Goal: Check status: Check status

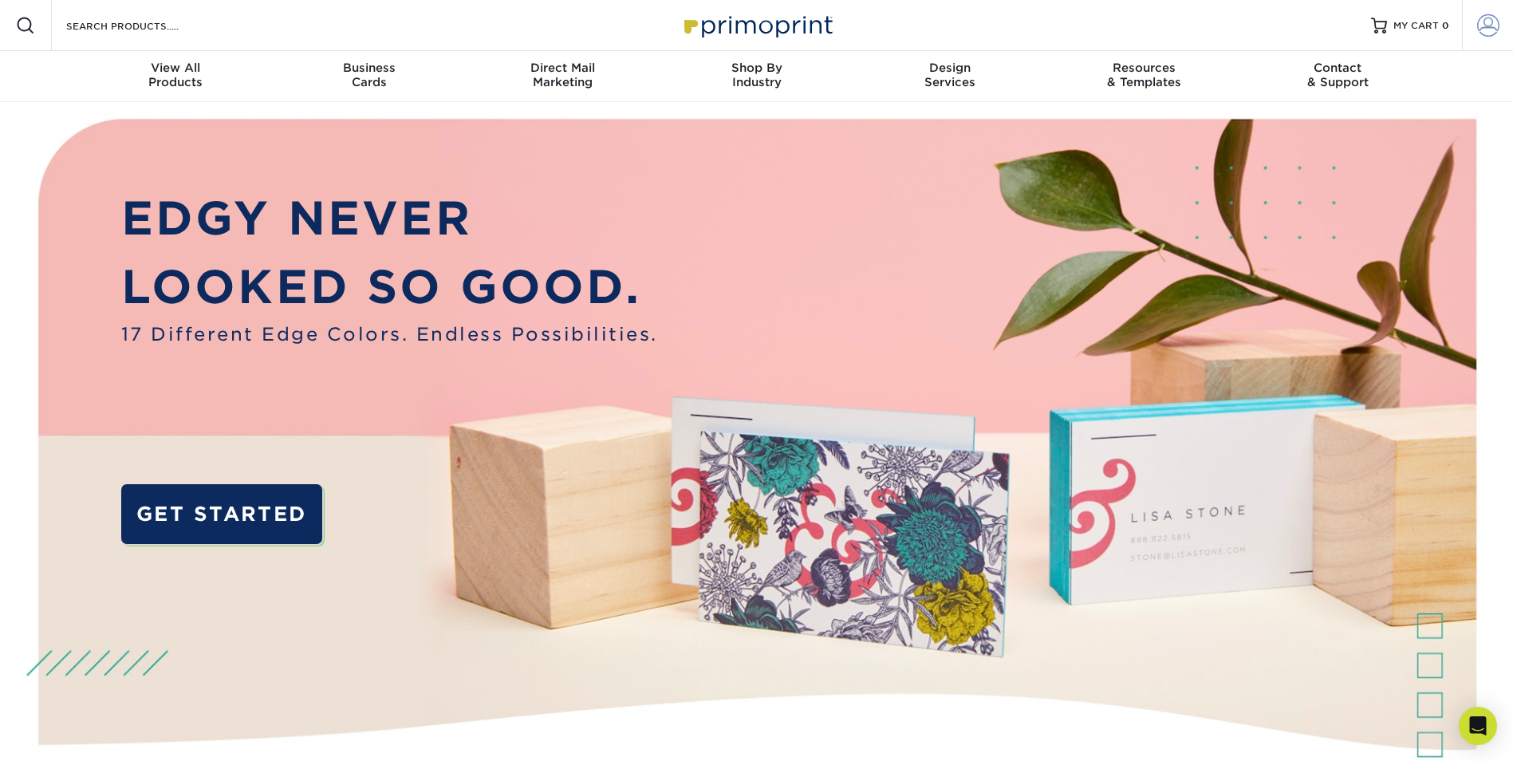
click at [1495, 28] on span at bounding box center [1488, 25] width 22 height 22
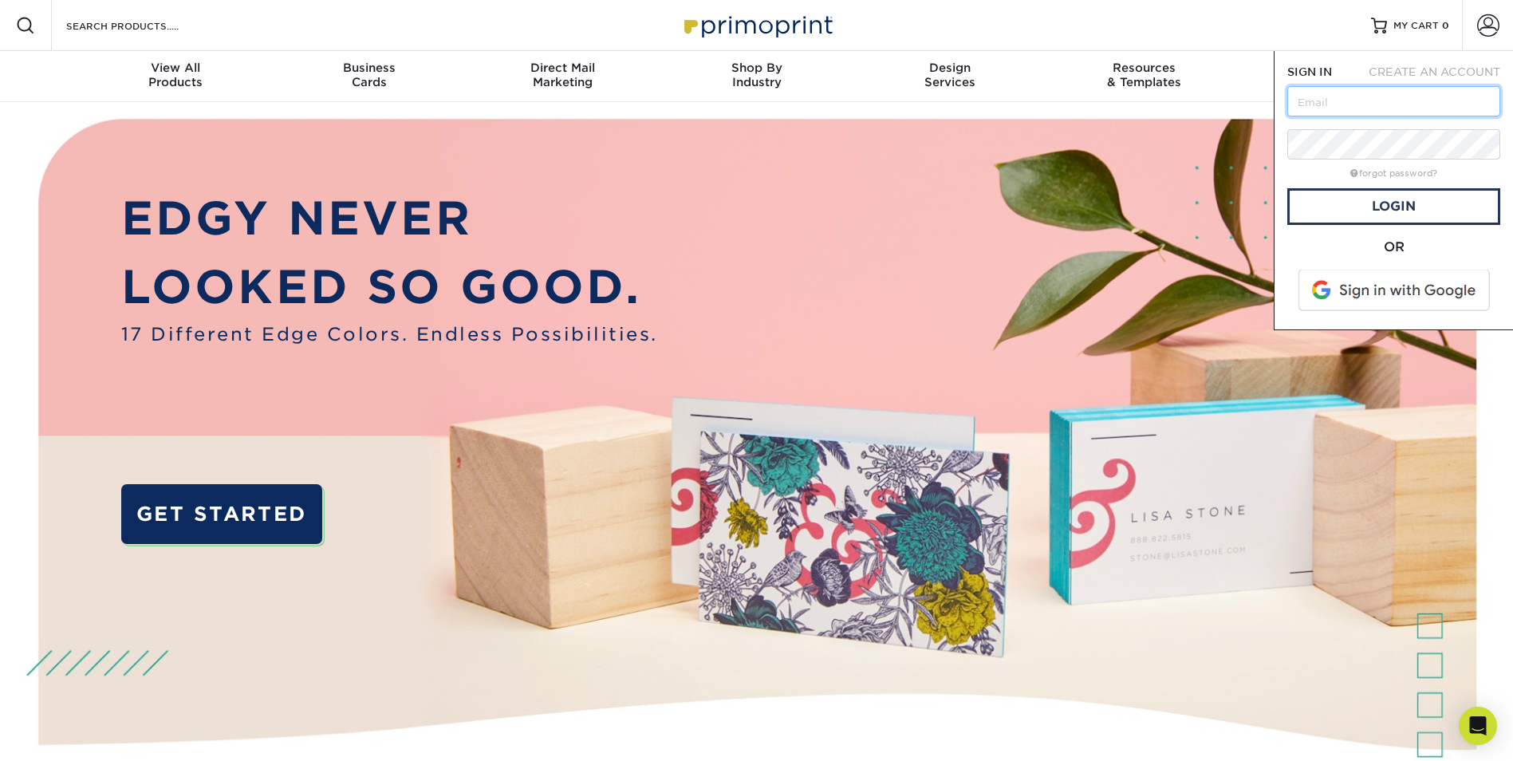
click at [1338, 102] on input "text" at bounding box center [1393, 101] width 213 height 30
type input "[EMAIL_ADDRESS][DOMAIN_NAME]"
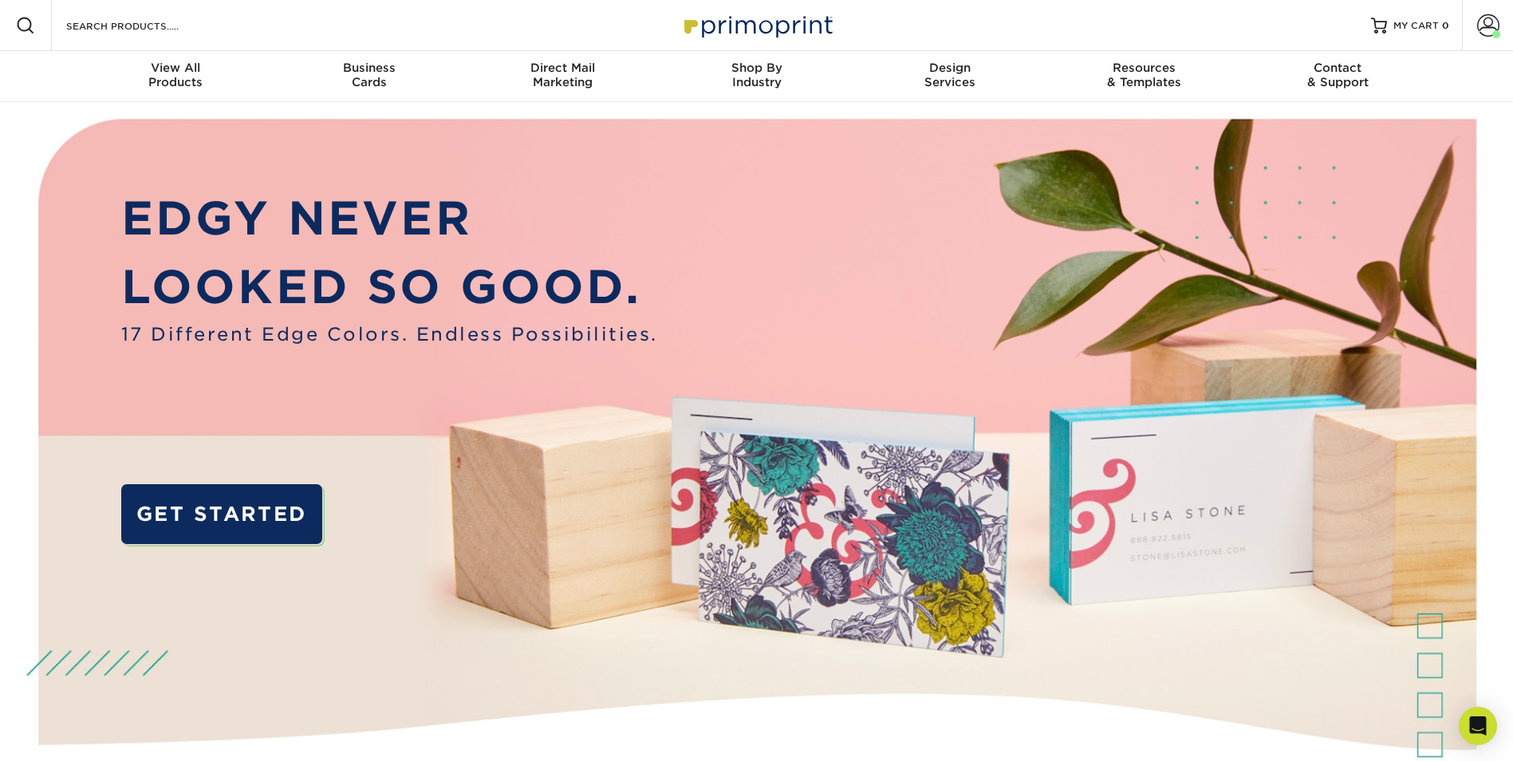
drag, startPoint x: 457, startPoint y: 183, endPoint x: 451, endPoint y: 178, distance: 8.5
drag, startPoint x: 451, startPoint y: 178, endPoint x: 1494, endPoint y: 26, distance: 1054.4
click at [1494, 26] on span at bounding box center [1488, 25] width 22 height 22
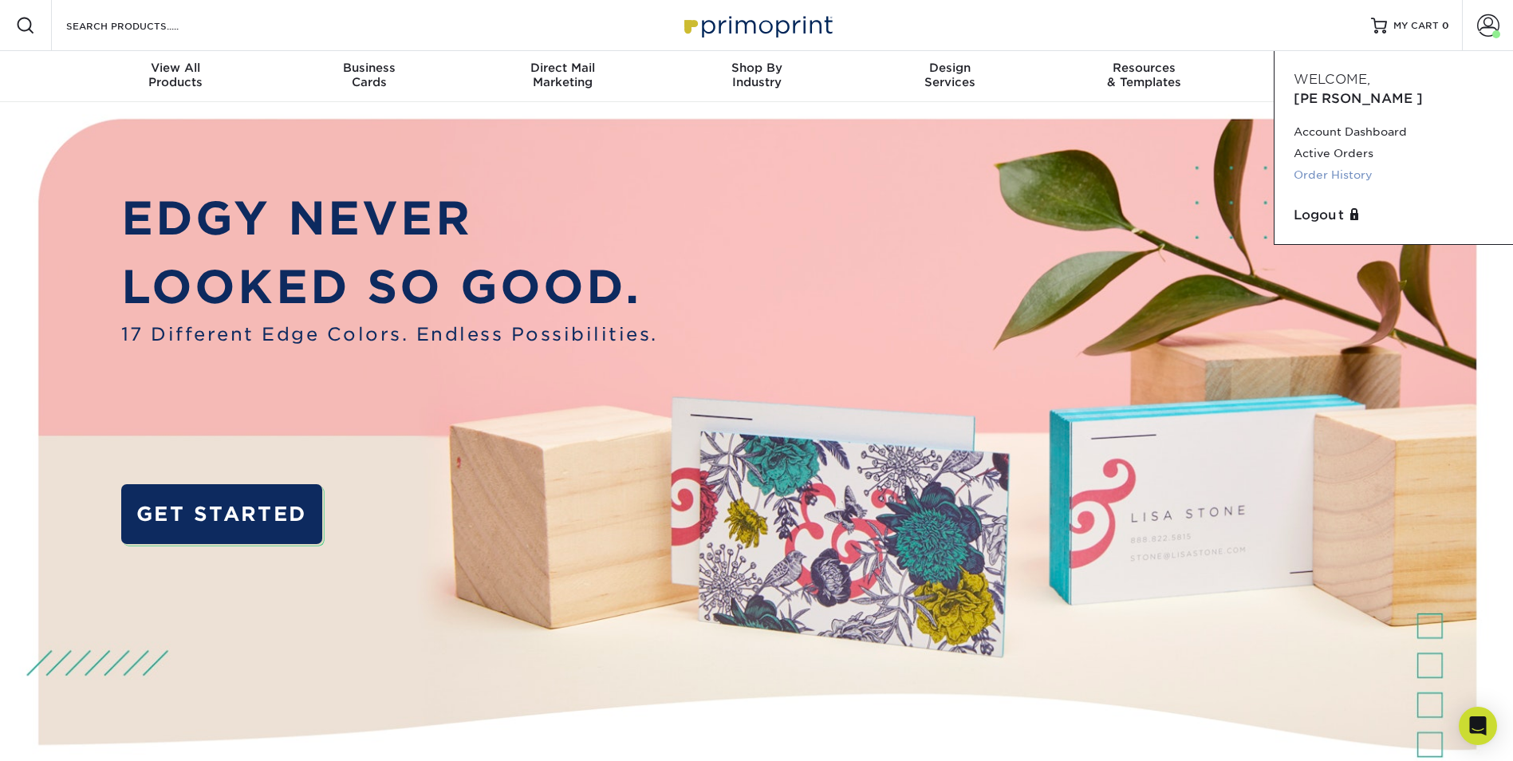
click at [1354, 164] on link "Order History" at bounding box center [1394, 175] width 200 height 22
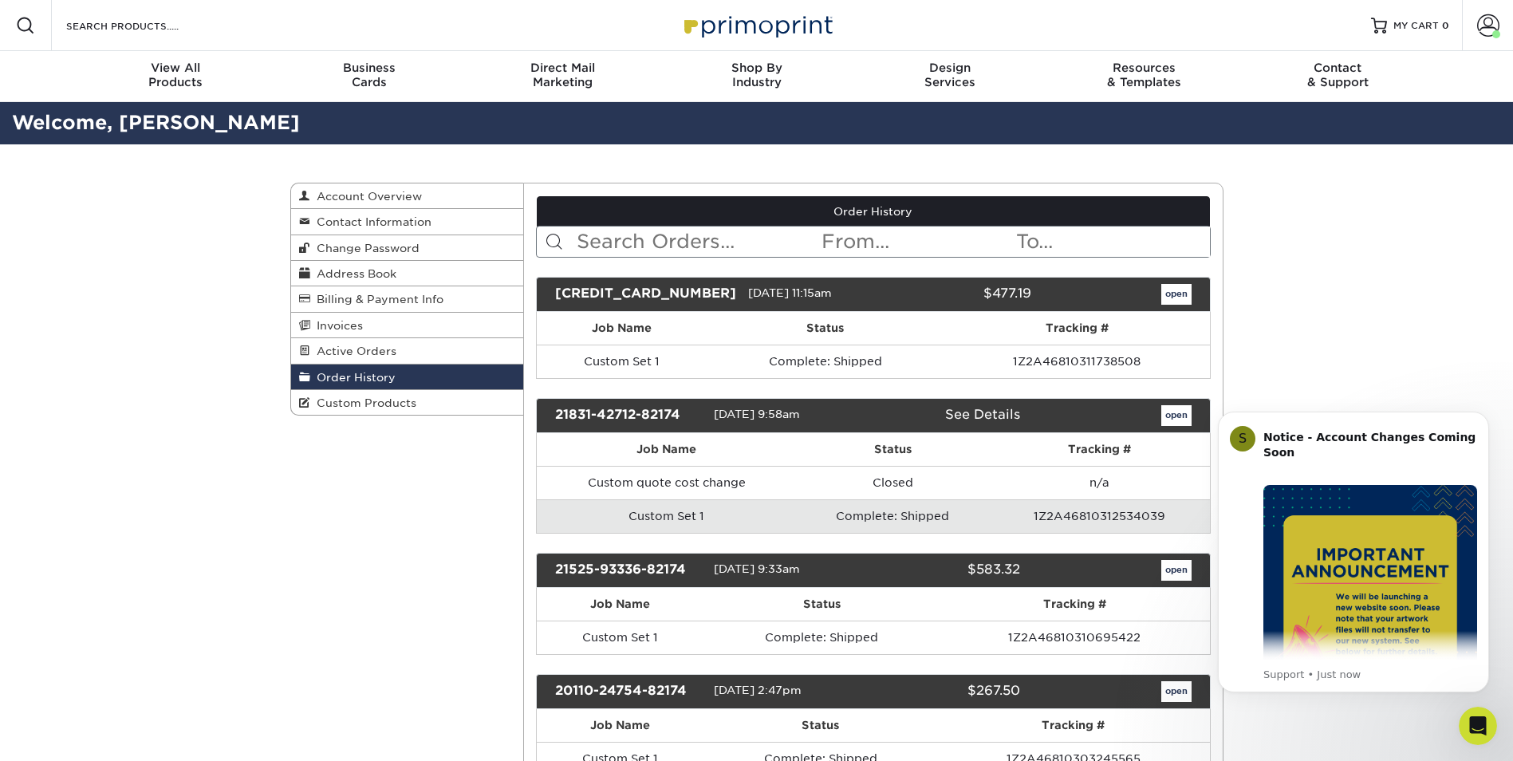
click at [1182, 299] on link "open" at bounding box center [1176, 294] width 30 height 21
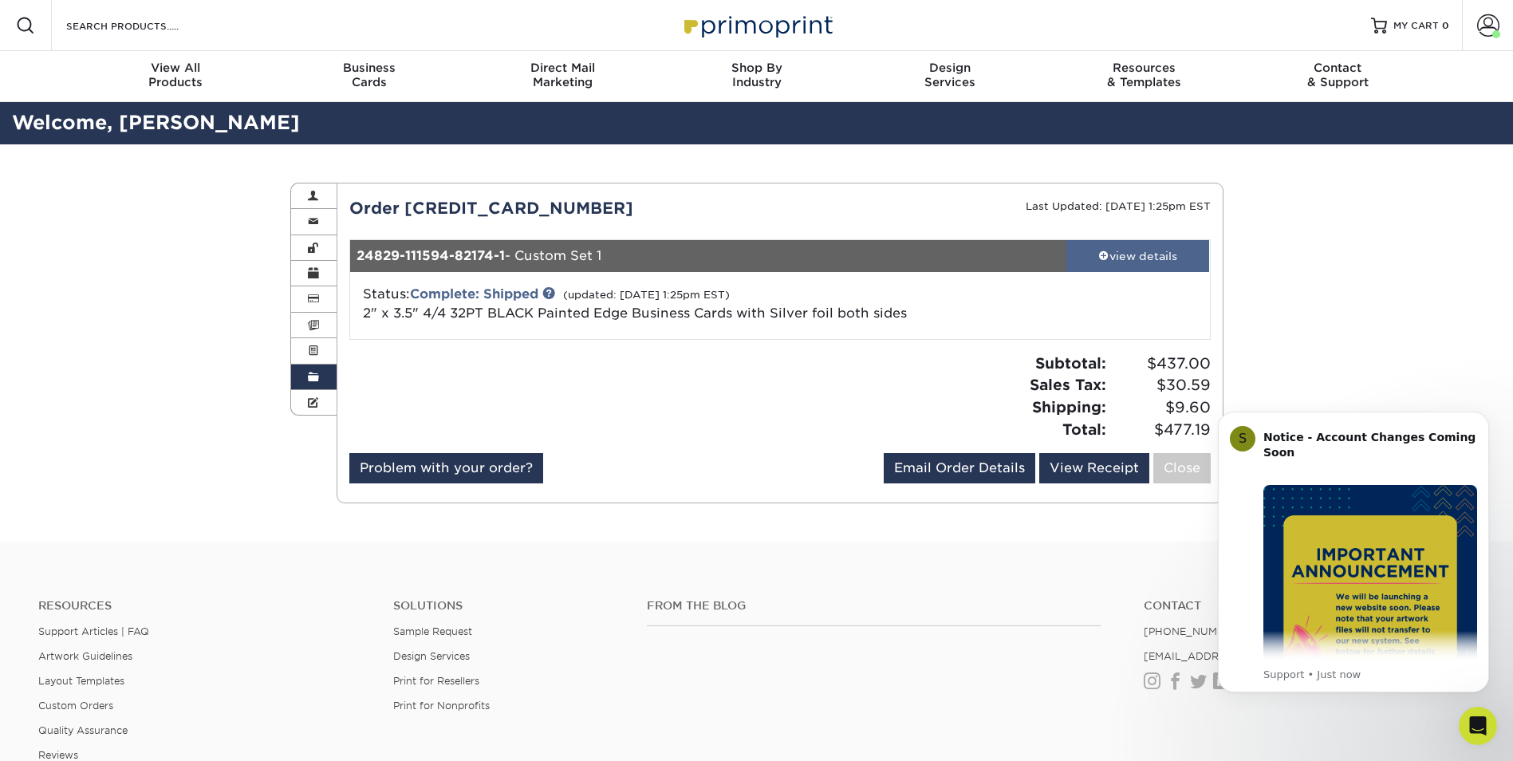
click at [1133, 261] on div "view details" at bounding box center [1138, 256] width 144 height 16
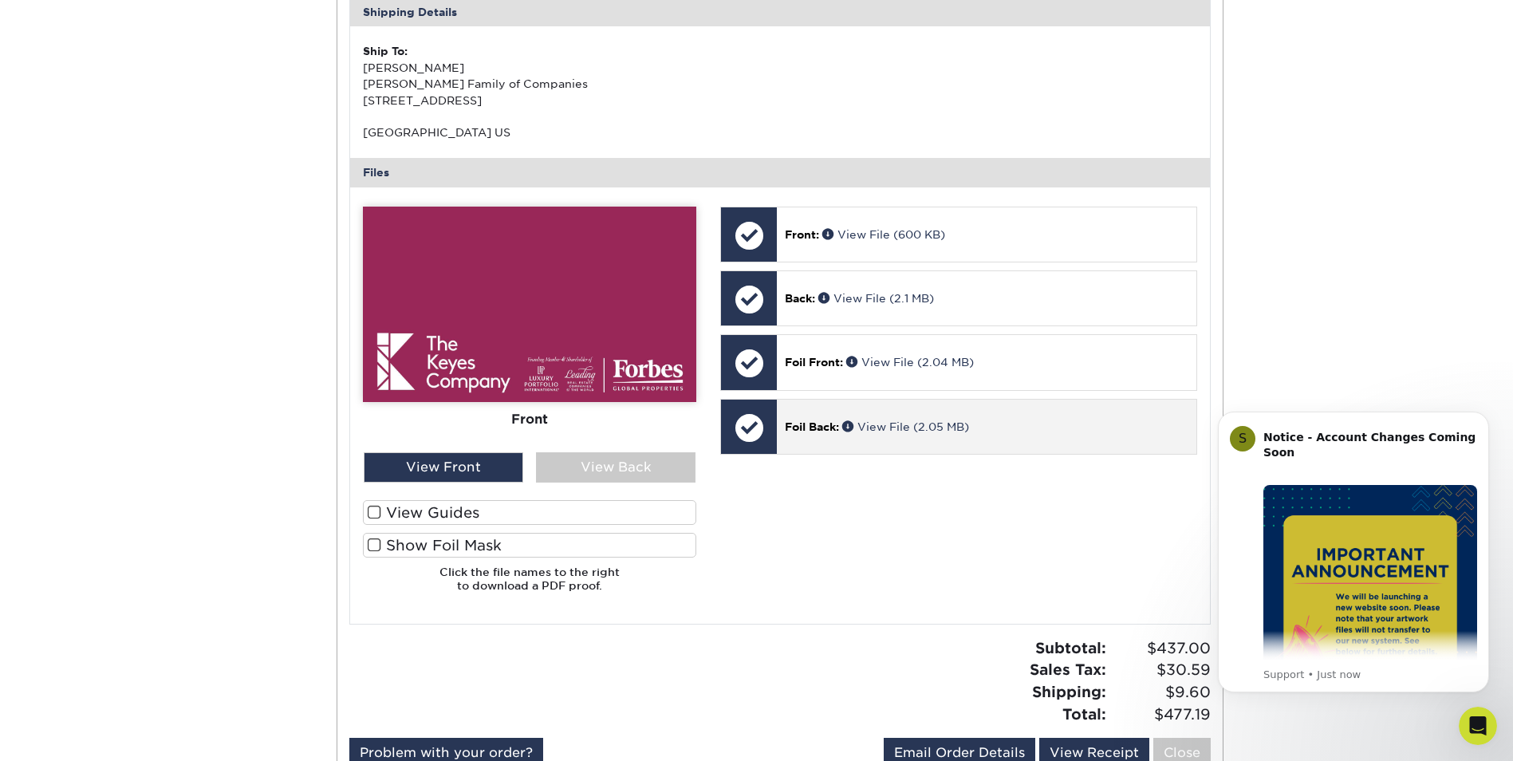
scroll to position [453, 0]
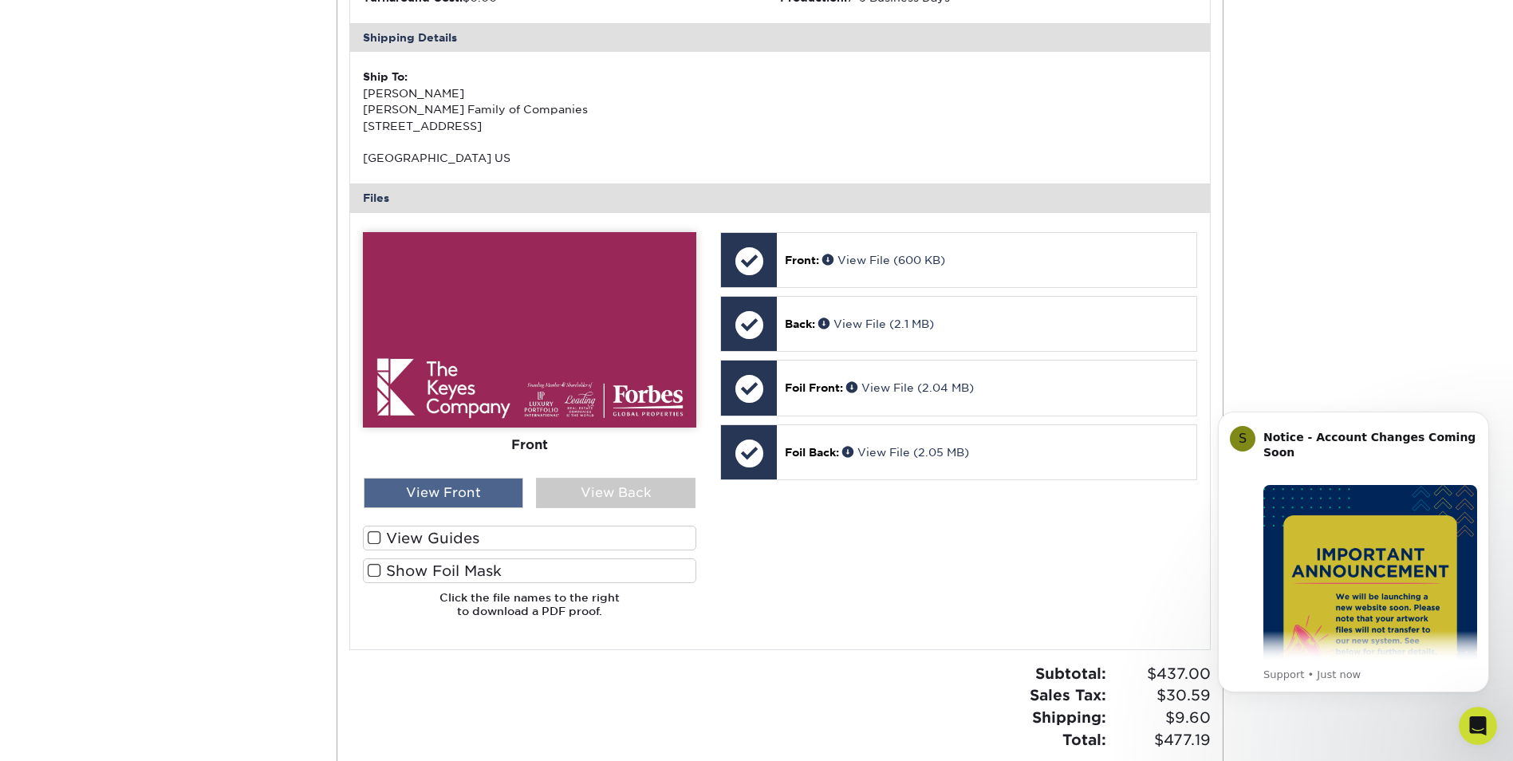
click at [424, 484] on div "View Front" at bounding box center [444, 493] width 160 height 30
click at [432, 494] on div "View Front" at bounding box center [444, 493] width 160 height 30
click at [602, 491] on div "View Back" at bounding box center [616, 493] width 160 height 30
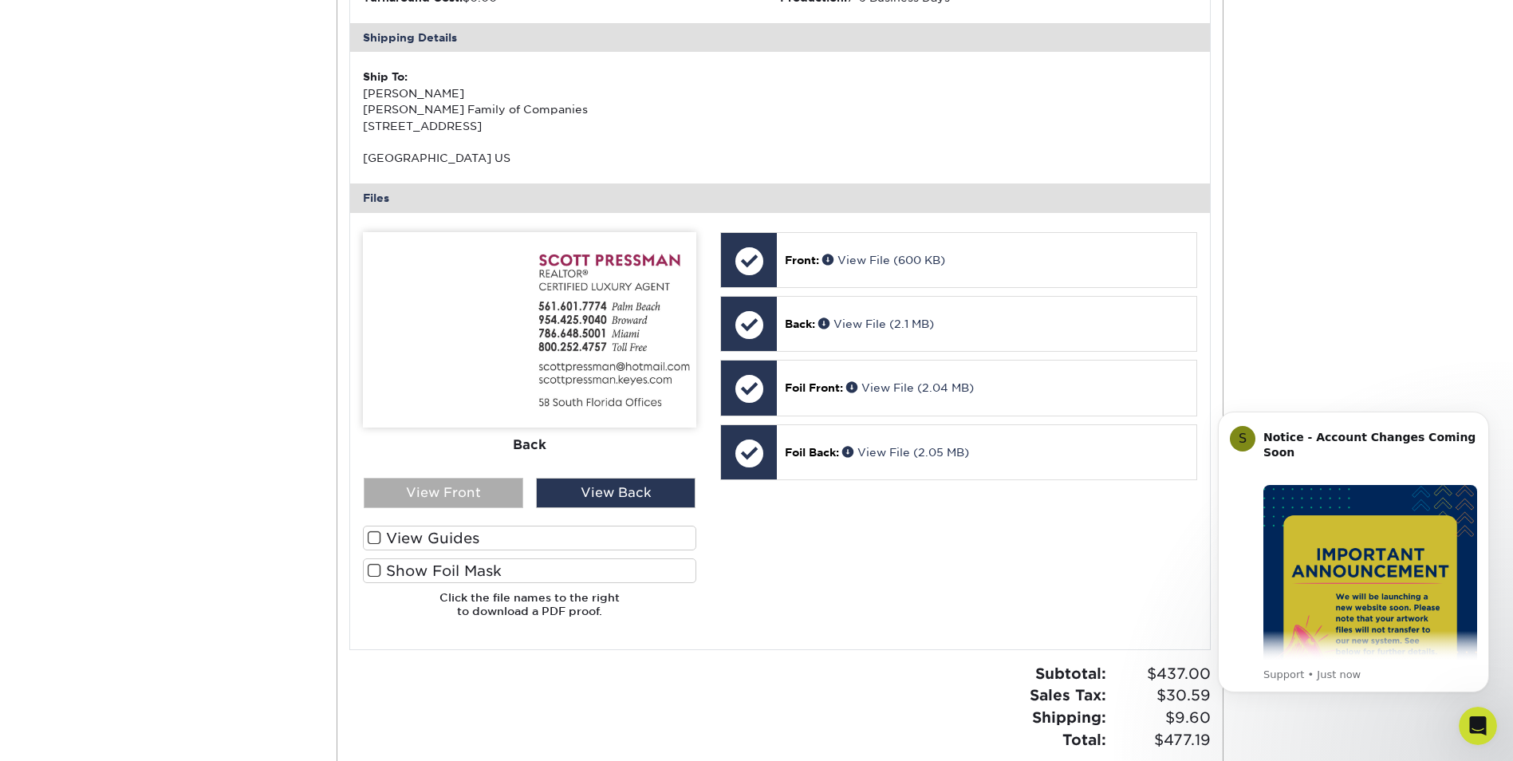
click at [443, 491] on div "View Front" at bounding box center [444, 493] width 160 height 30
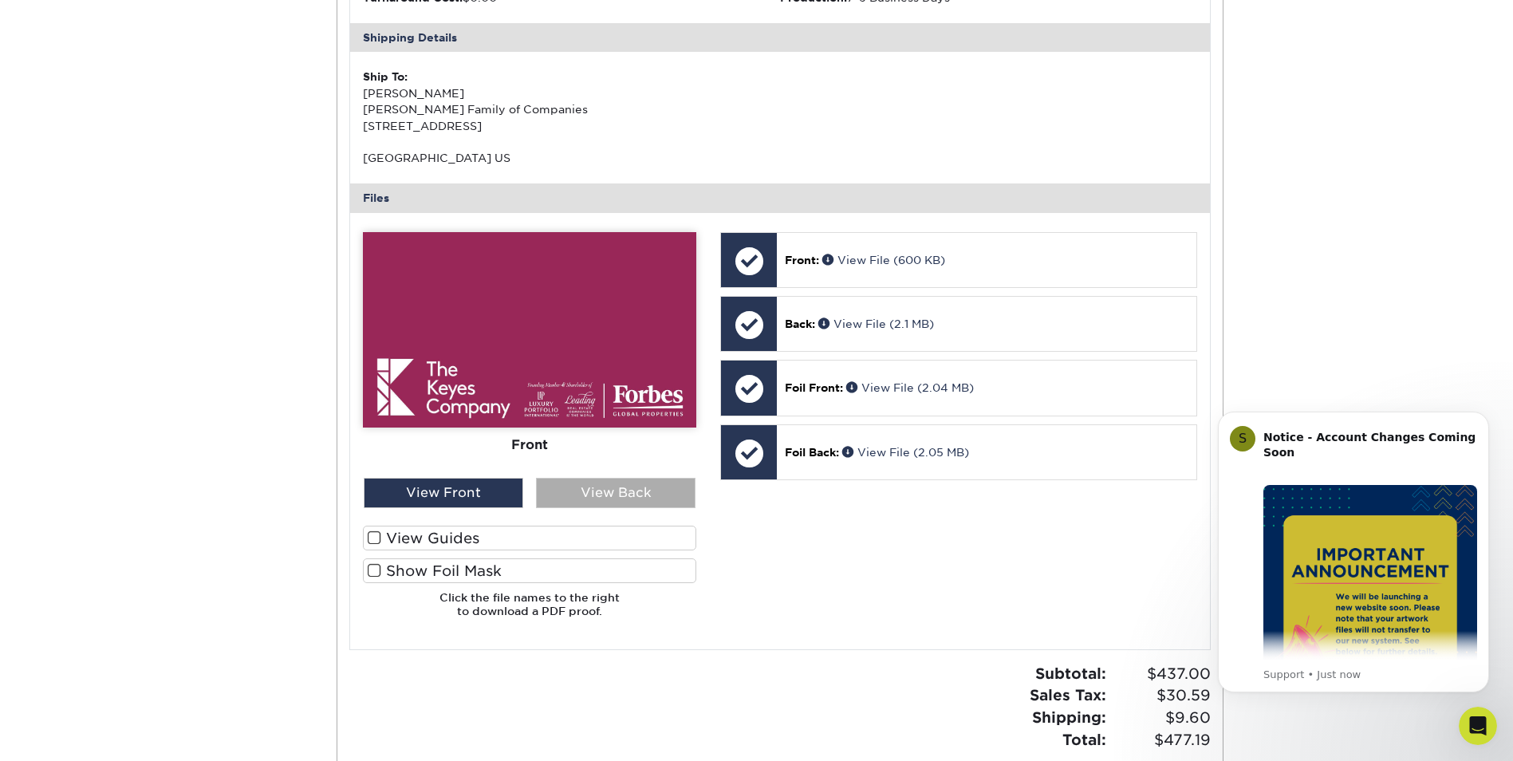
click at [607, 500] on div "View Back" at bounding box center [616, 493] width 160 height 30
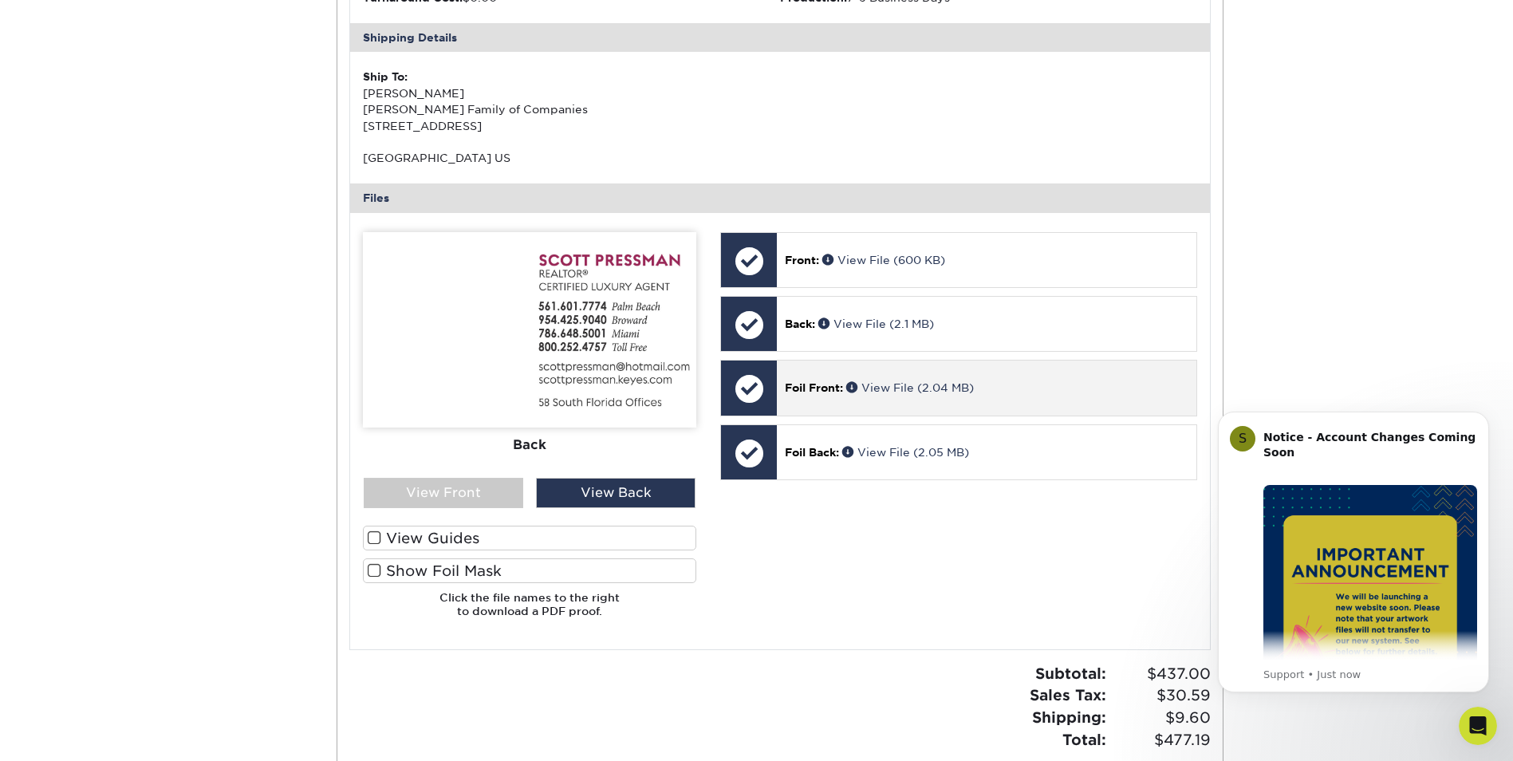
click at [810, 389] on span "Foil Front:" at bounding box center [814, 387] width 58 height 13
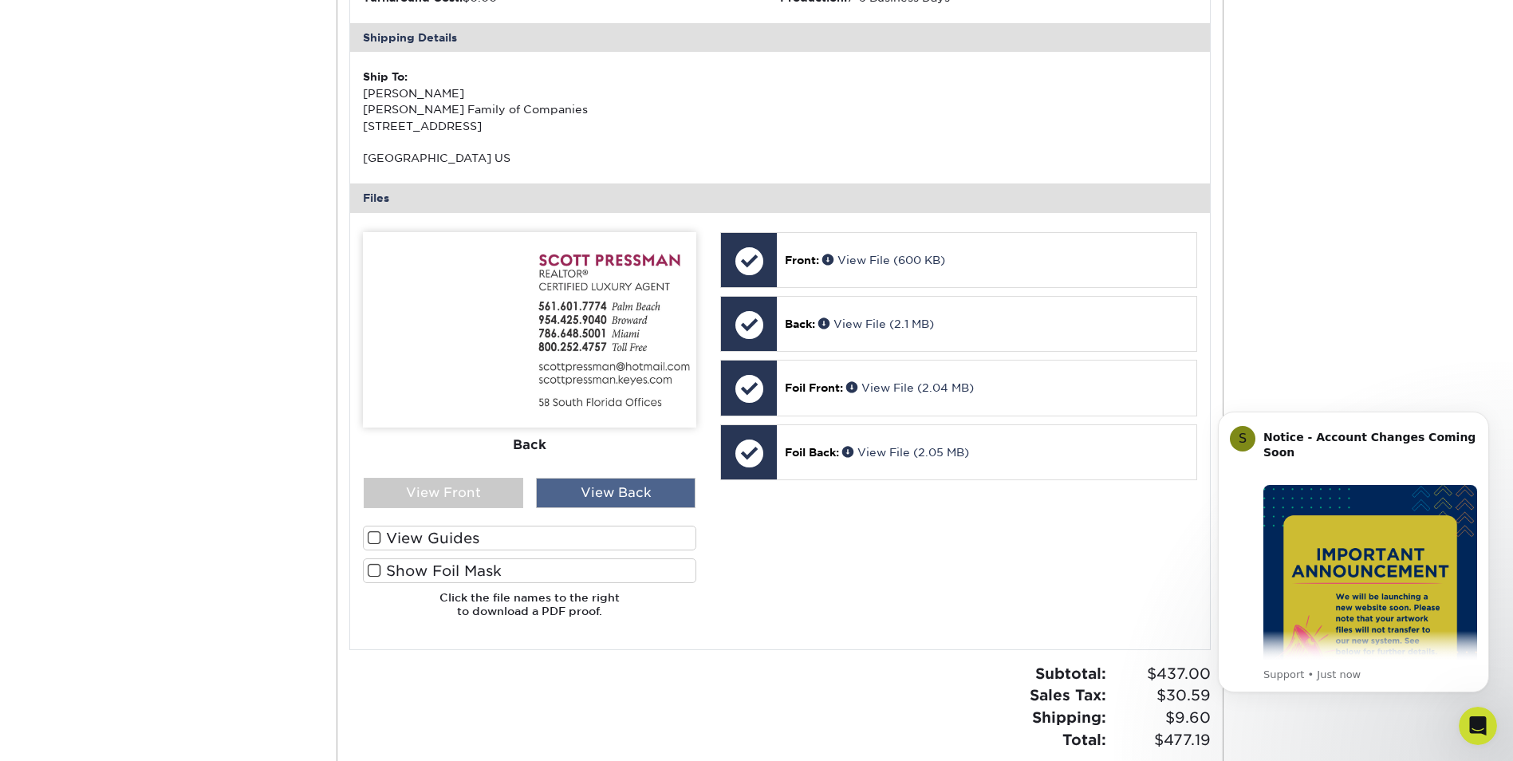
click at [602, 497] on div "View Back" at bounding box center [616, 493] width 160 height 30
click at [471, 496] on div "View Front" at bounding box center [444, 493] width 160 height 30
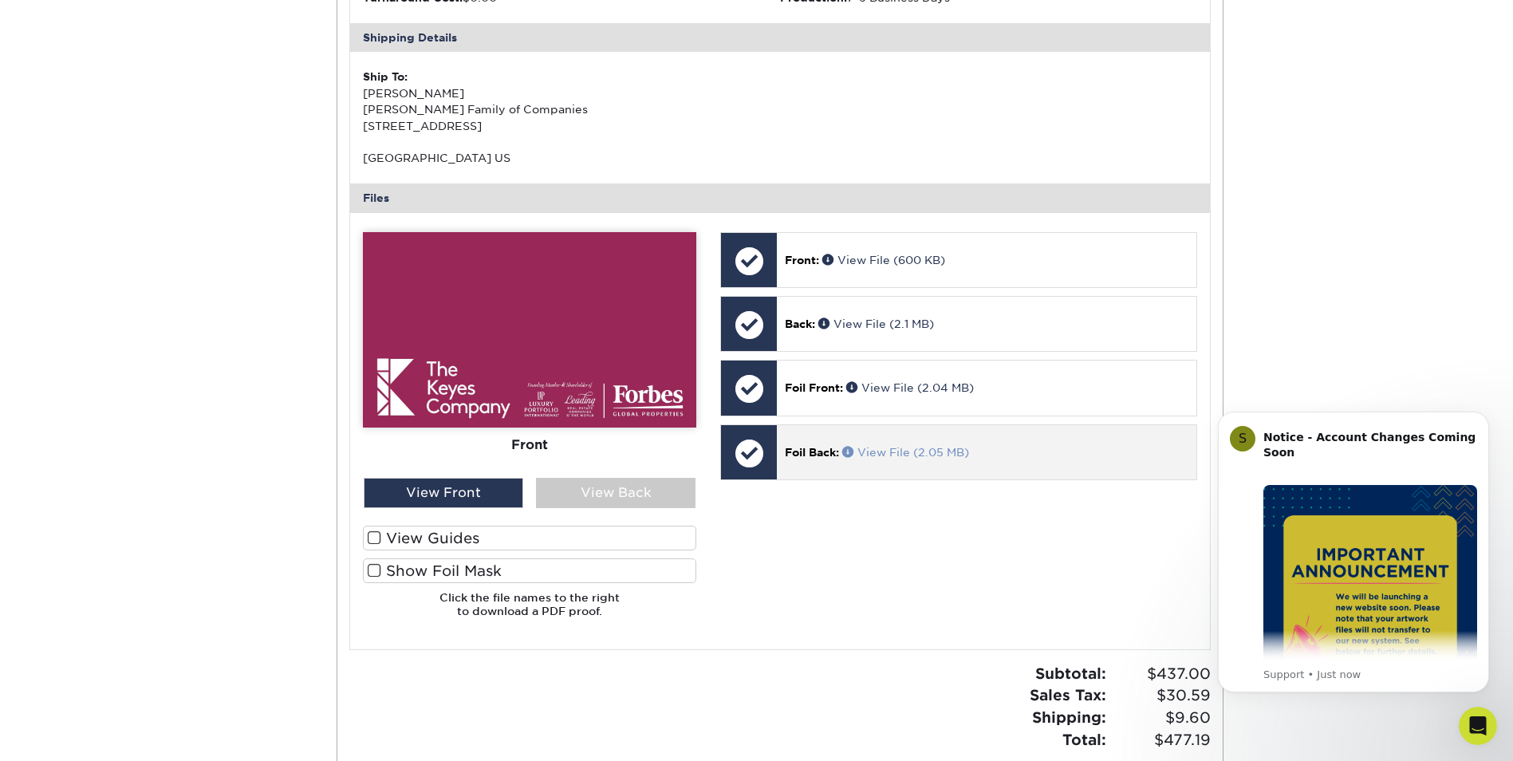
click at [847, 454] on span at bounding box center [849, 451] width 15 height 11
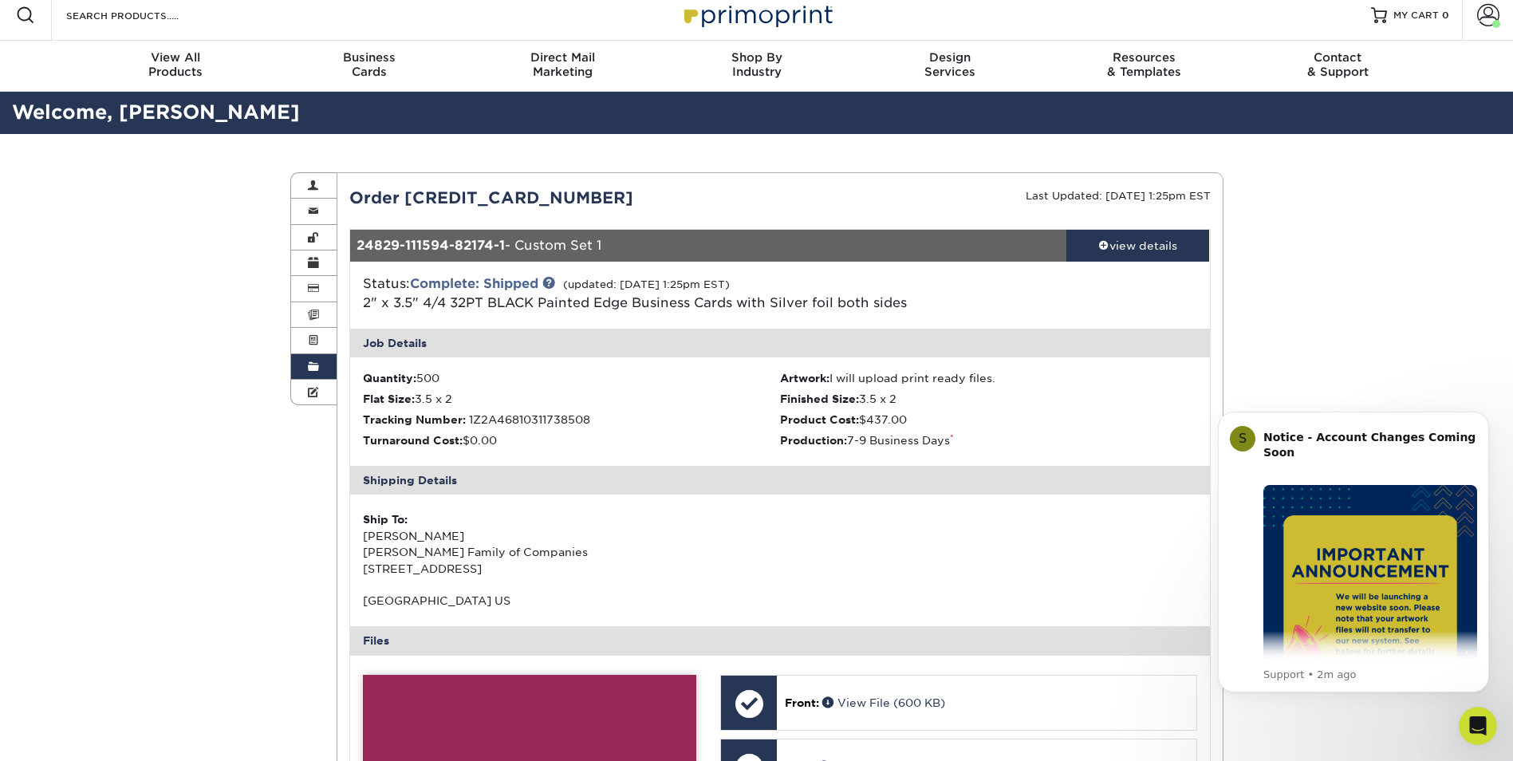
scroll to position [0, 0]
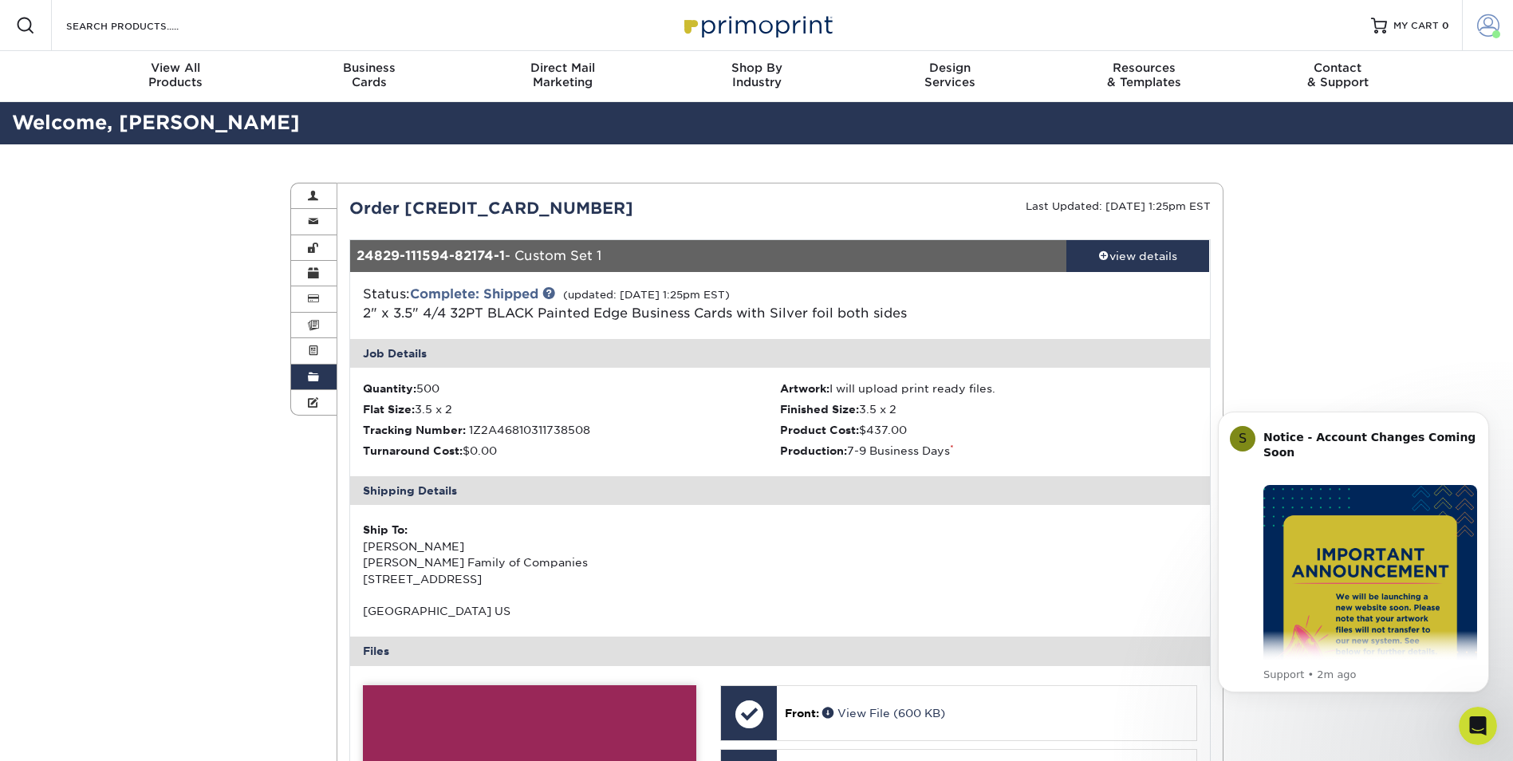
click at [1483, 28] on span at bounding box center [1488, 25] width 22 height 22
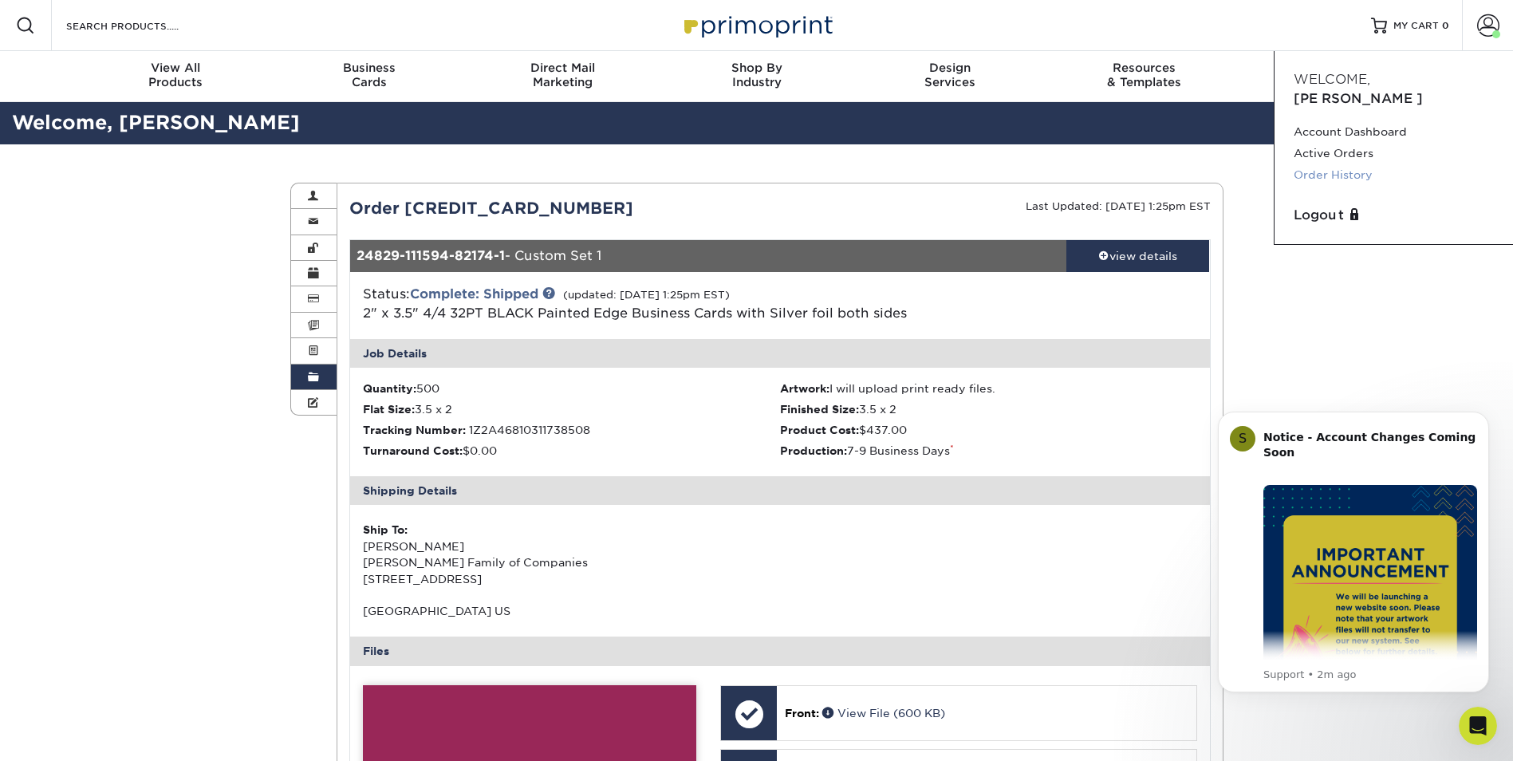
click at [1307, 164] on link "Order History" at bounding box center [1394, 175] width 200 height 22
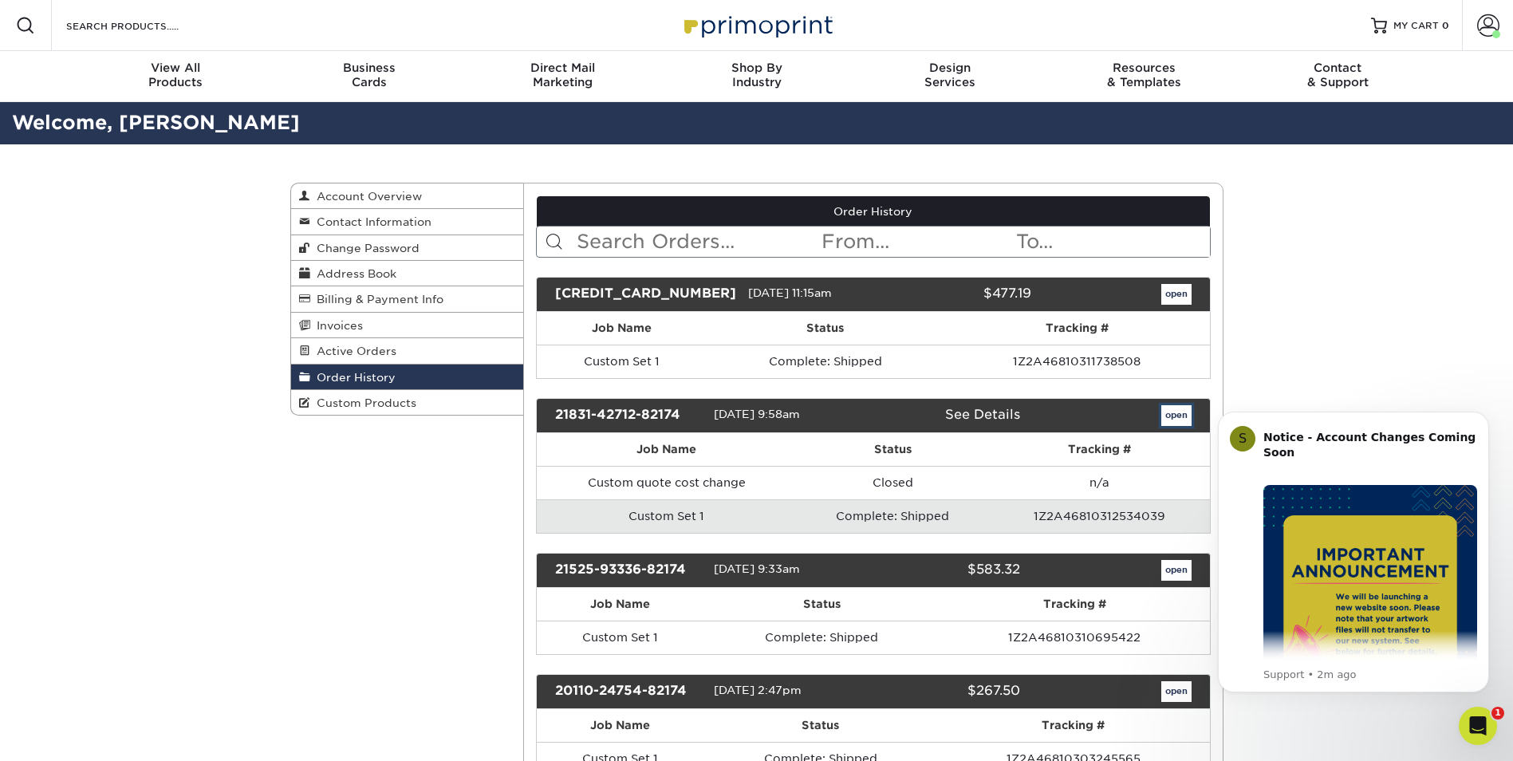
click at [1178, 413] on link "open" at bounding box center [1176, 415] width 30 height 21
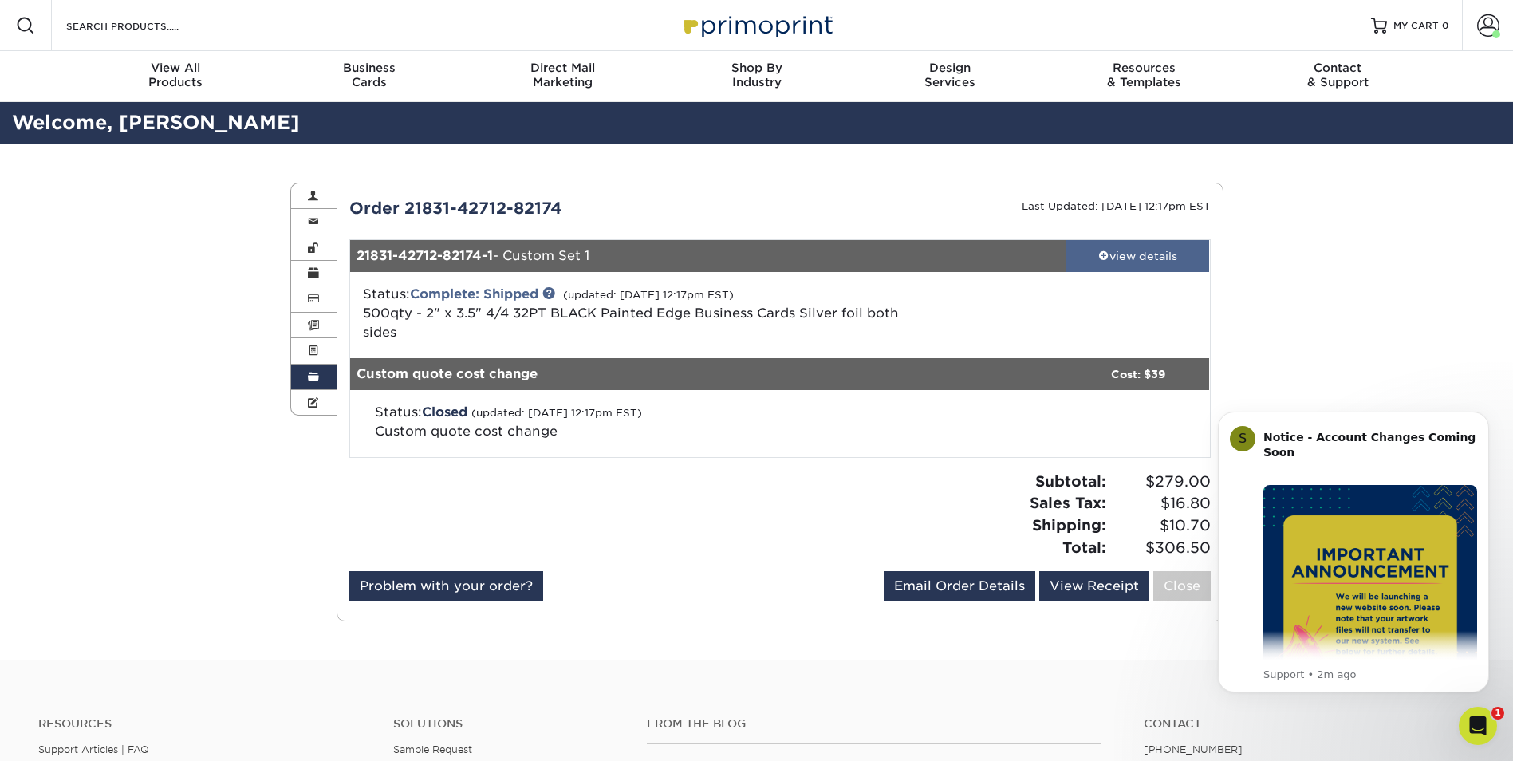
click at [1126, 258] on div "view details" at bounding box center [1138, 256] width 144 height 16
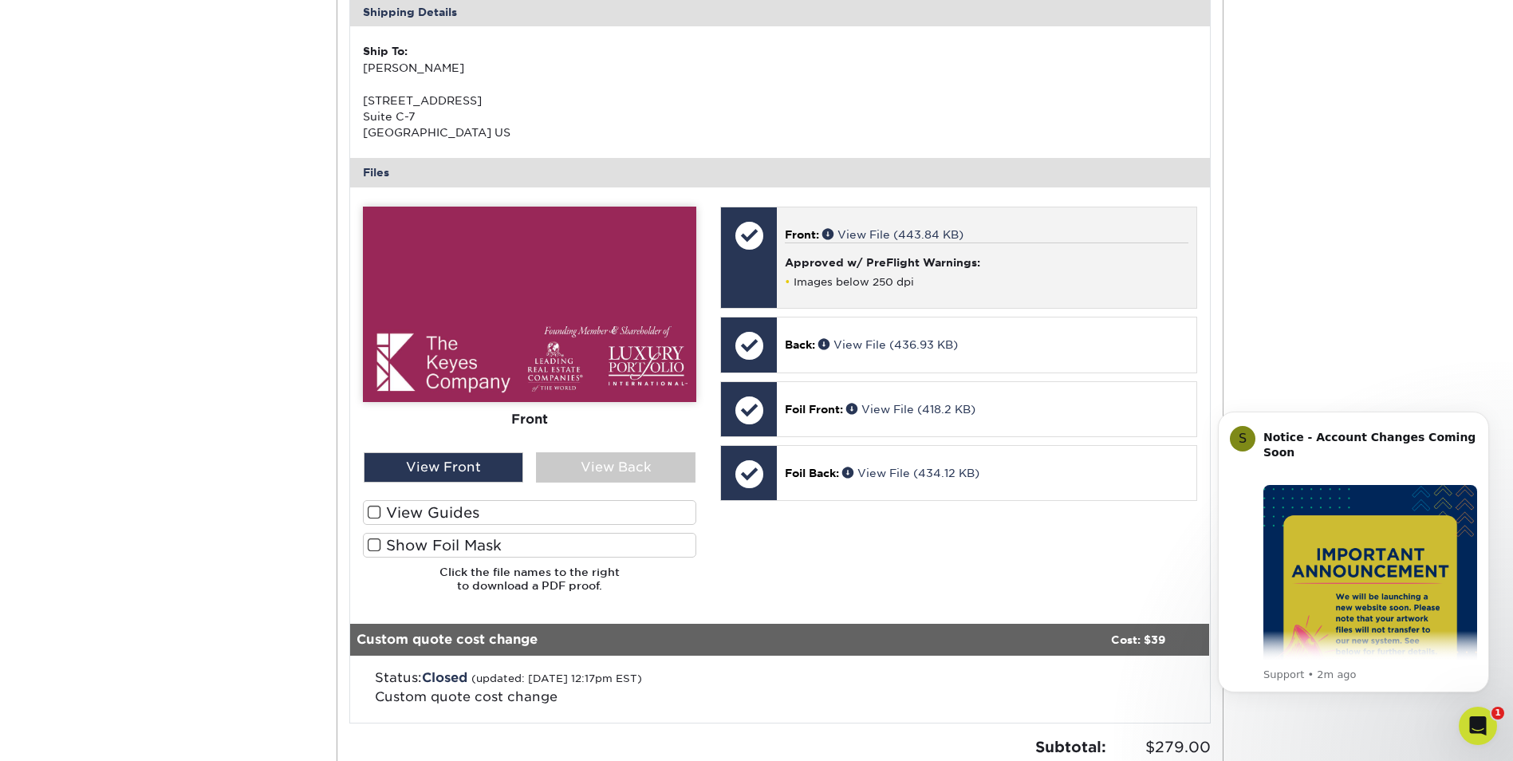
scroll to position [638, 0]
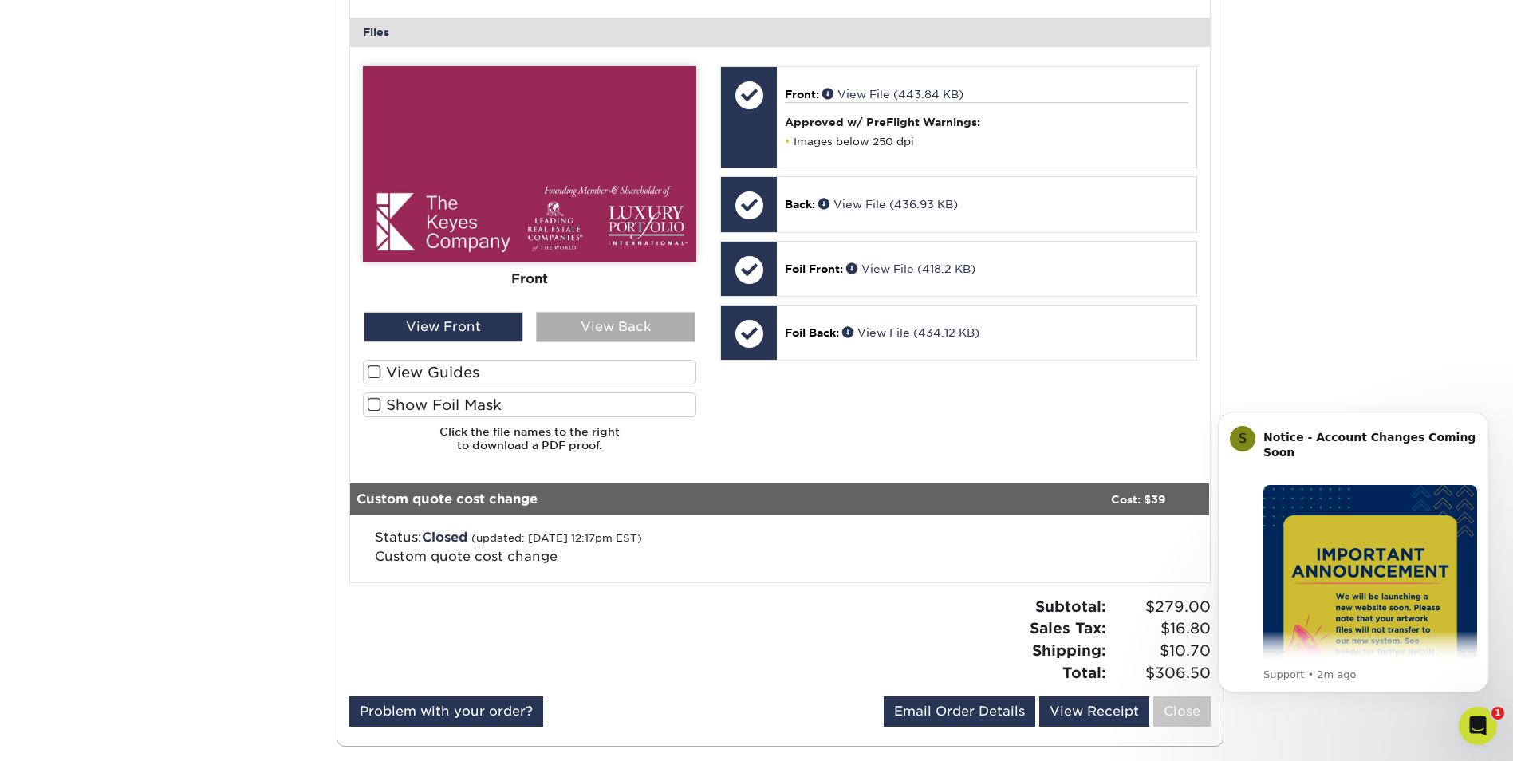
click at [624, 329] on div "View Back" at bounding box center [616, 327] width 160 height 30
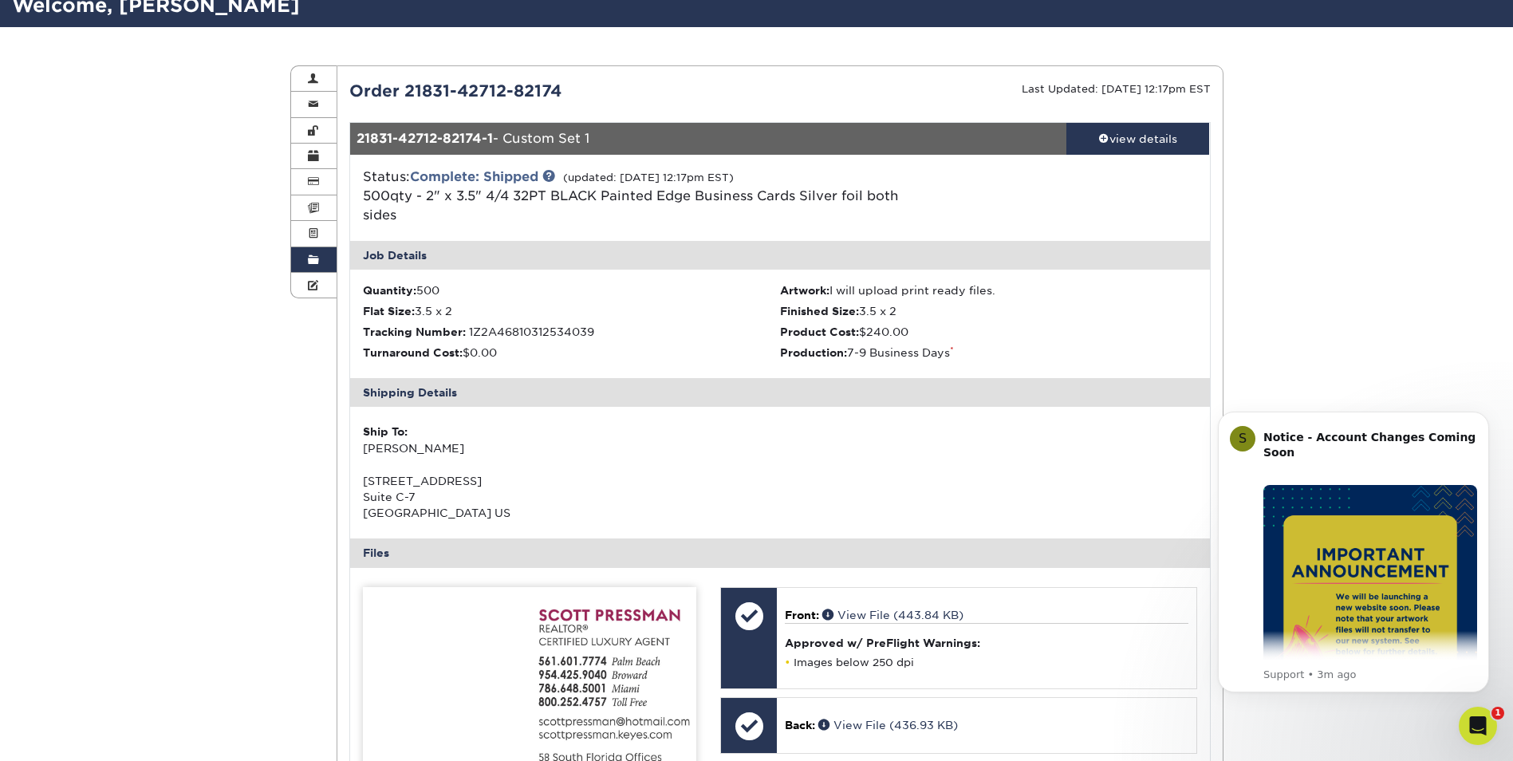
scroll to position [0, 0]
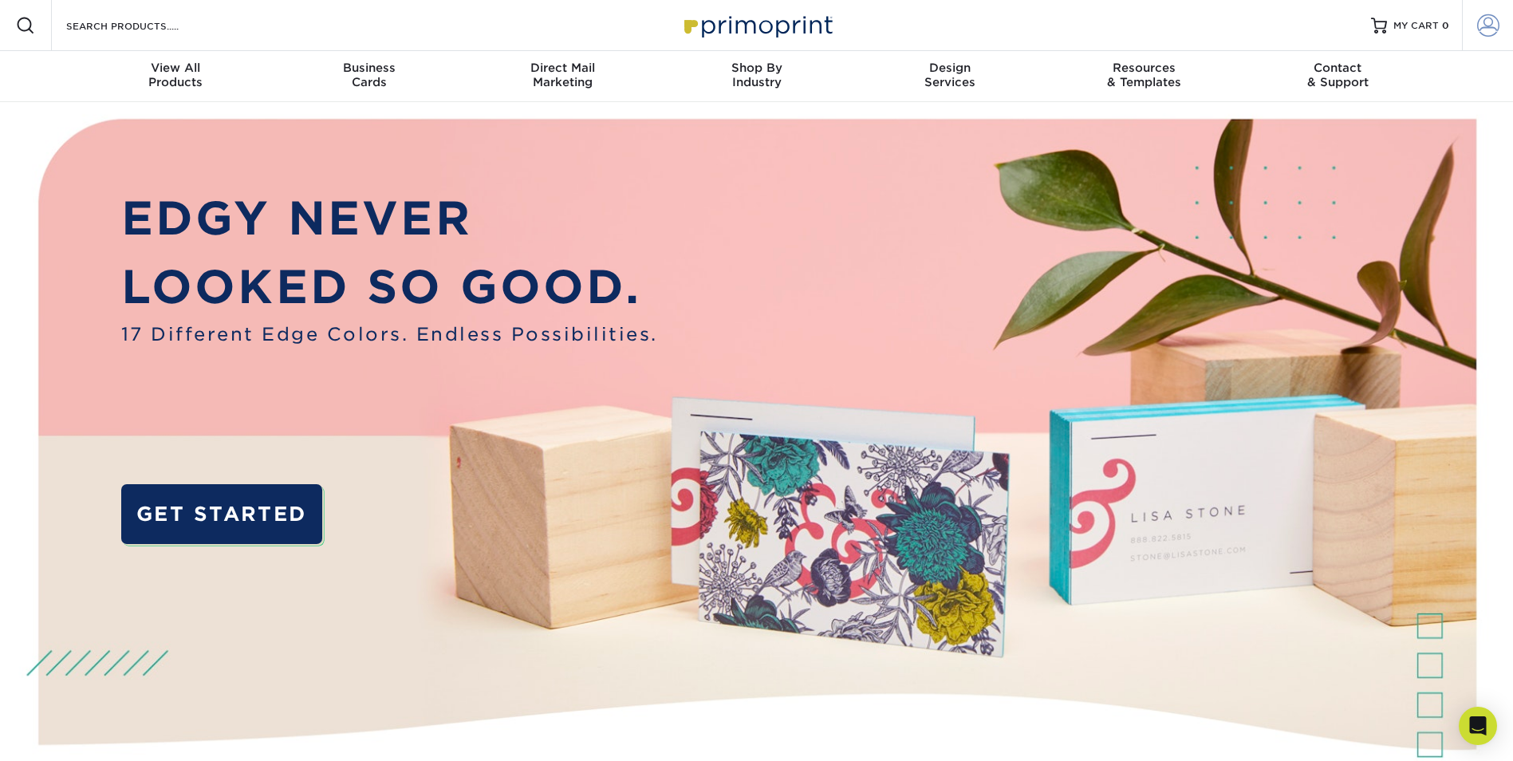
click at [1488, 24] on span at bounding box center [1488, 25] width 22 height 22
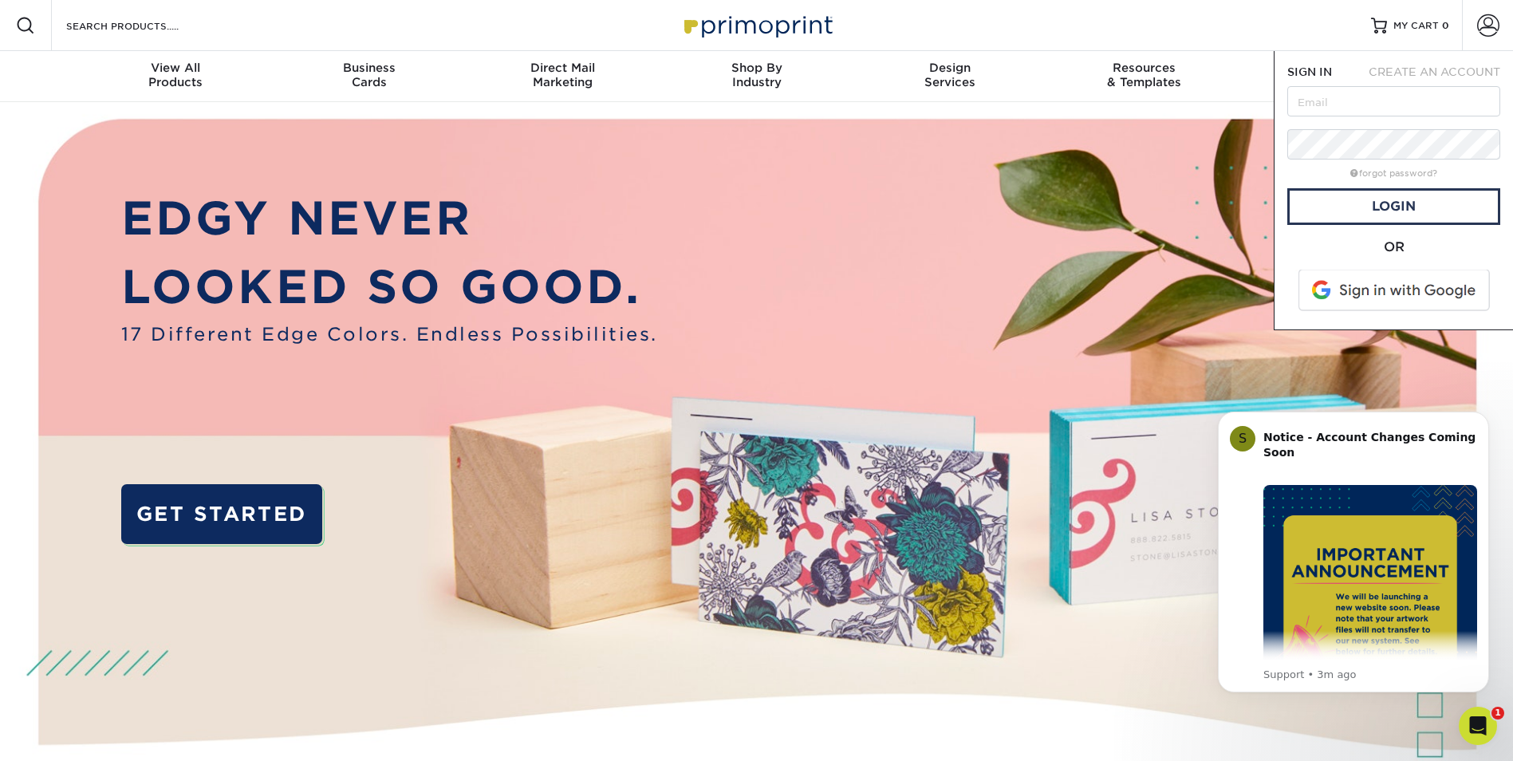
click at [858, 266] on img at bounding box center [756, 476] width 1498 height 749
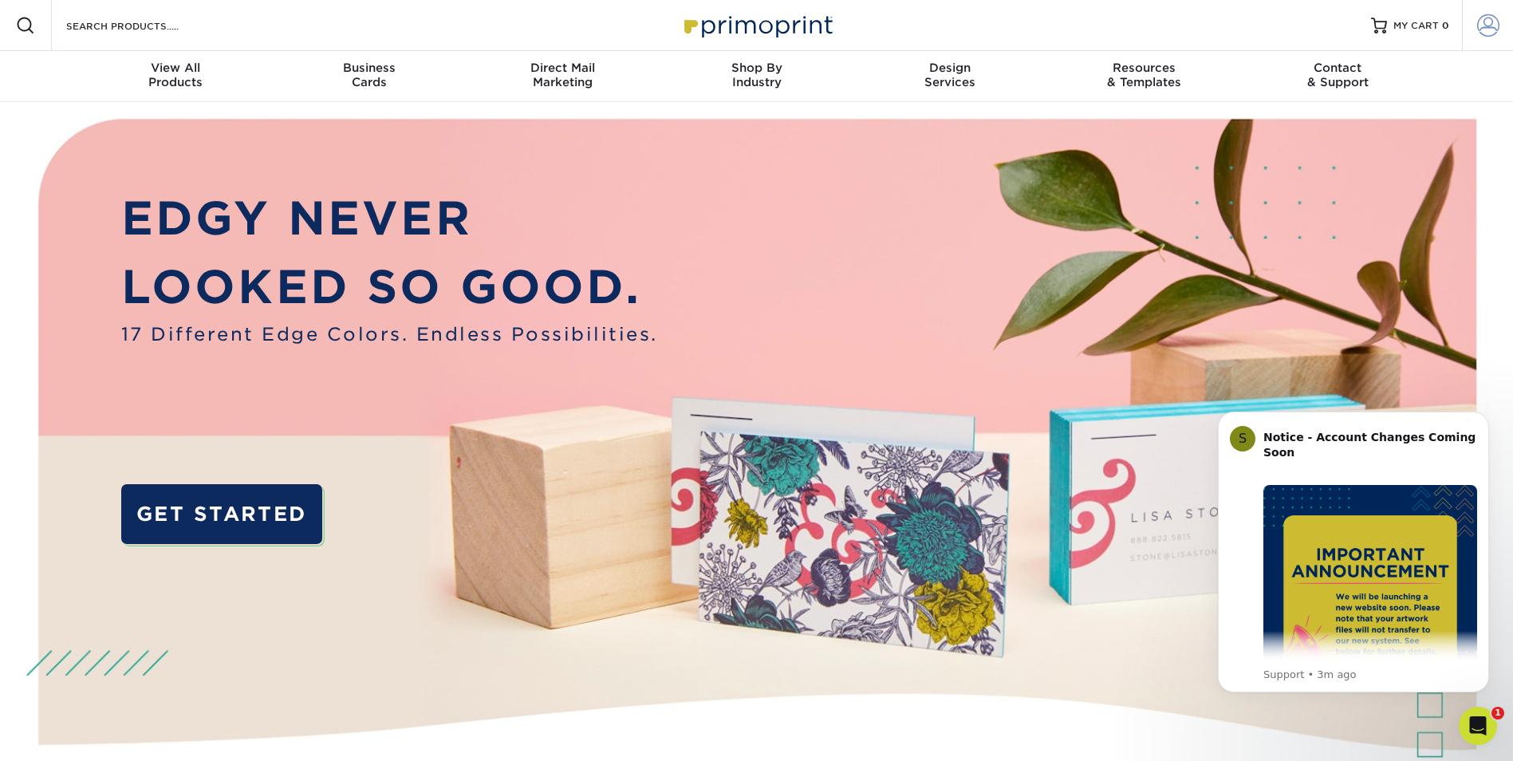
click at [1480, 28] on span at bounding box center [1488, 25] width 22 height 22
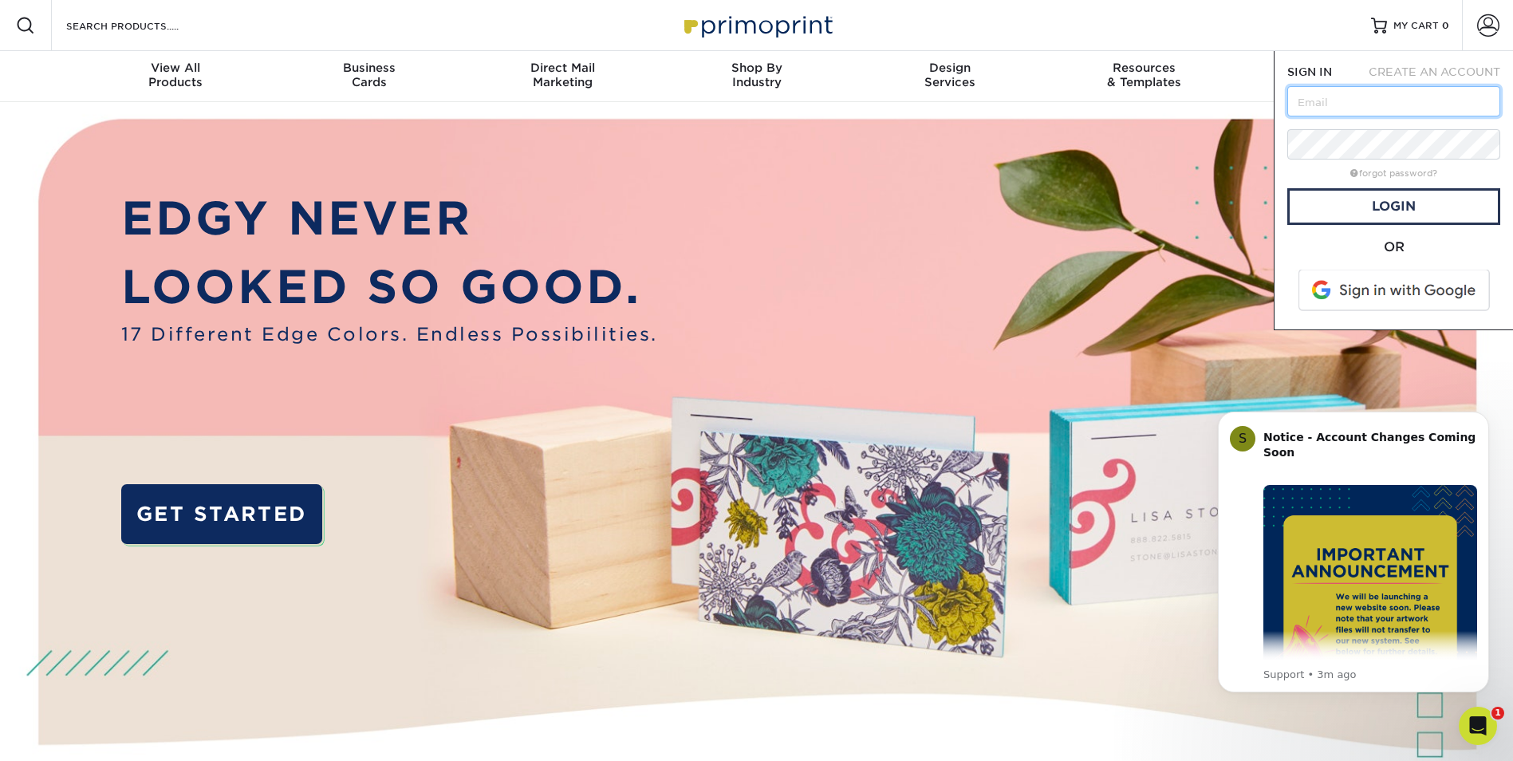
click at [1342, 100] on input "text" at bounding box center [1393, 101] width 213 height 30
type input "[EMAIL_ADDRESS][DOMAIN_NAME]"
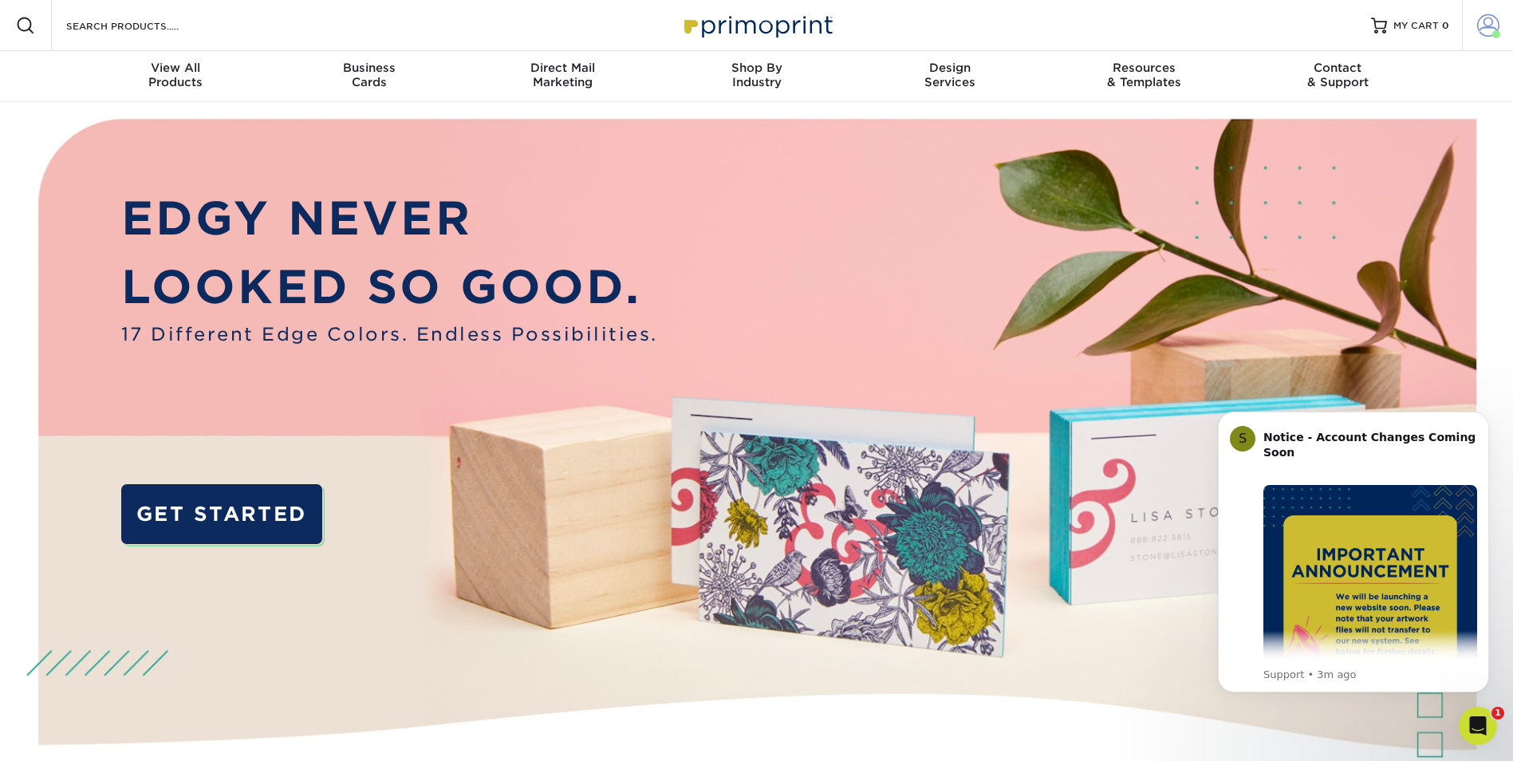
click at [1483, 29] on span at bounding box center [1488, 25] width 22 height 22
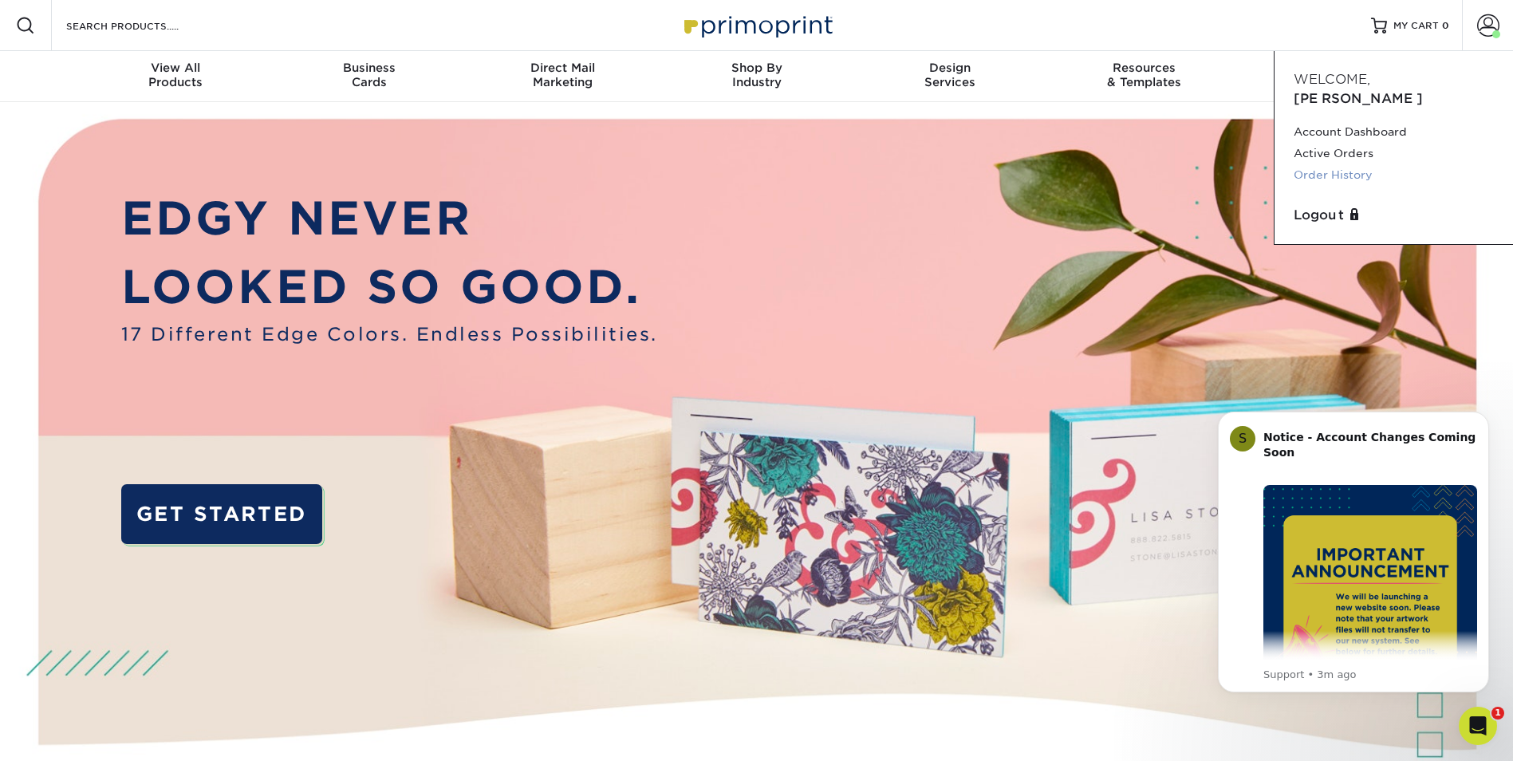
click at [1351, 164] on link "Order History" at bounding box center [1394, 175] width 200 height 22
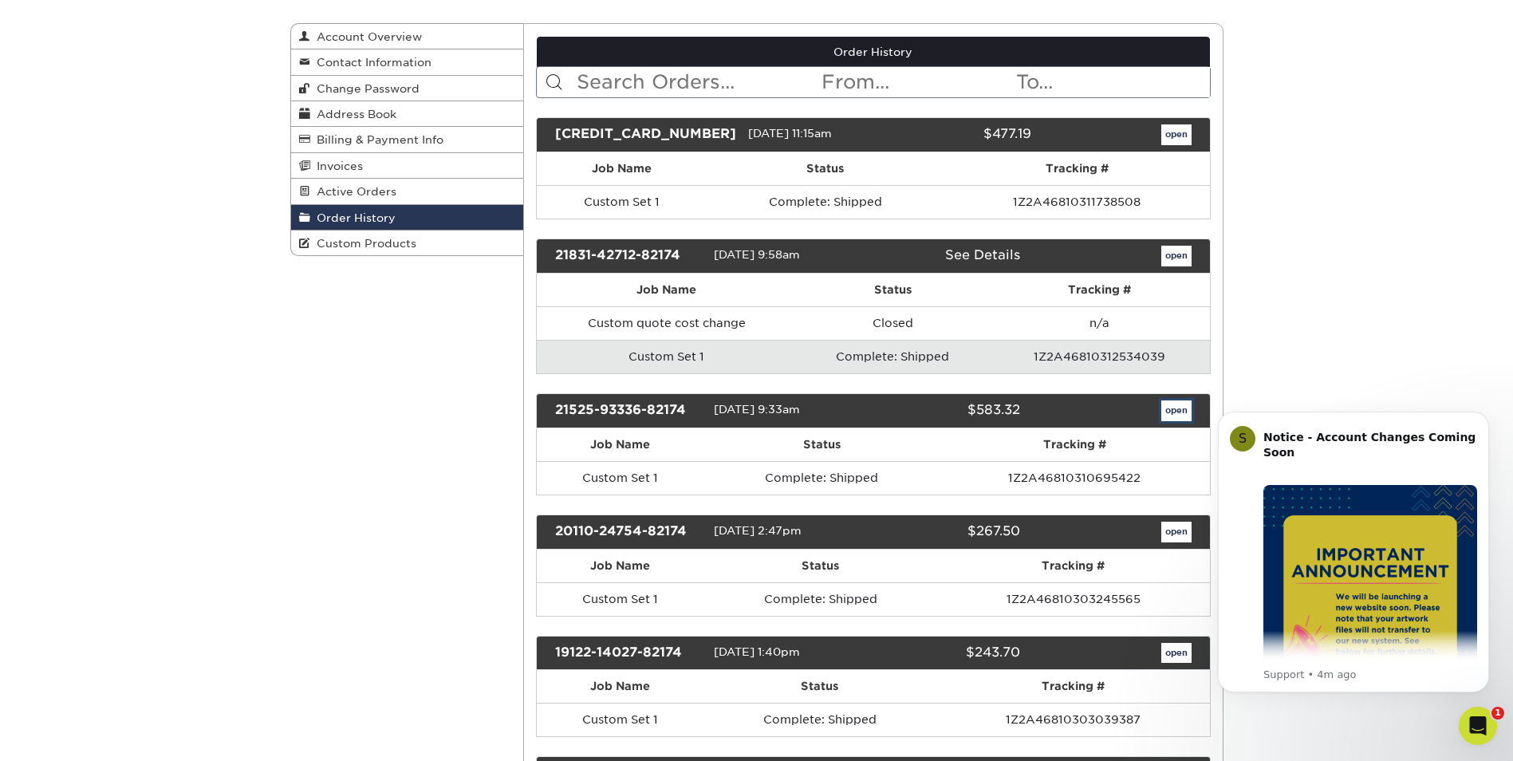
click at [1167, 412] on link "open" at bounding box center [1176, 410] width 30 height 21
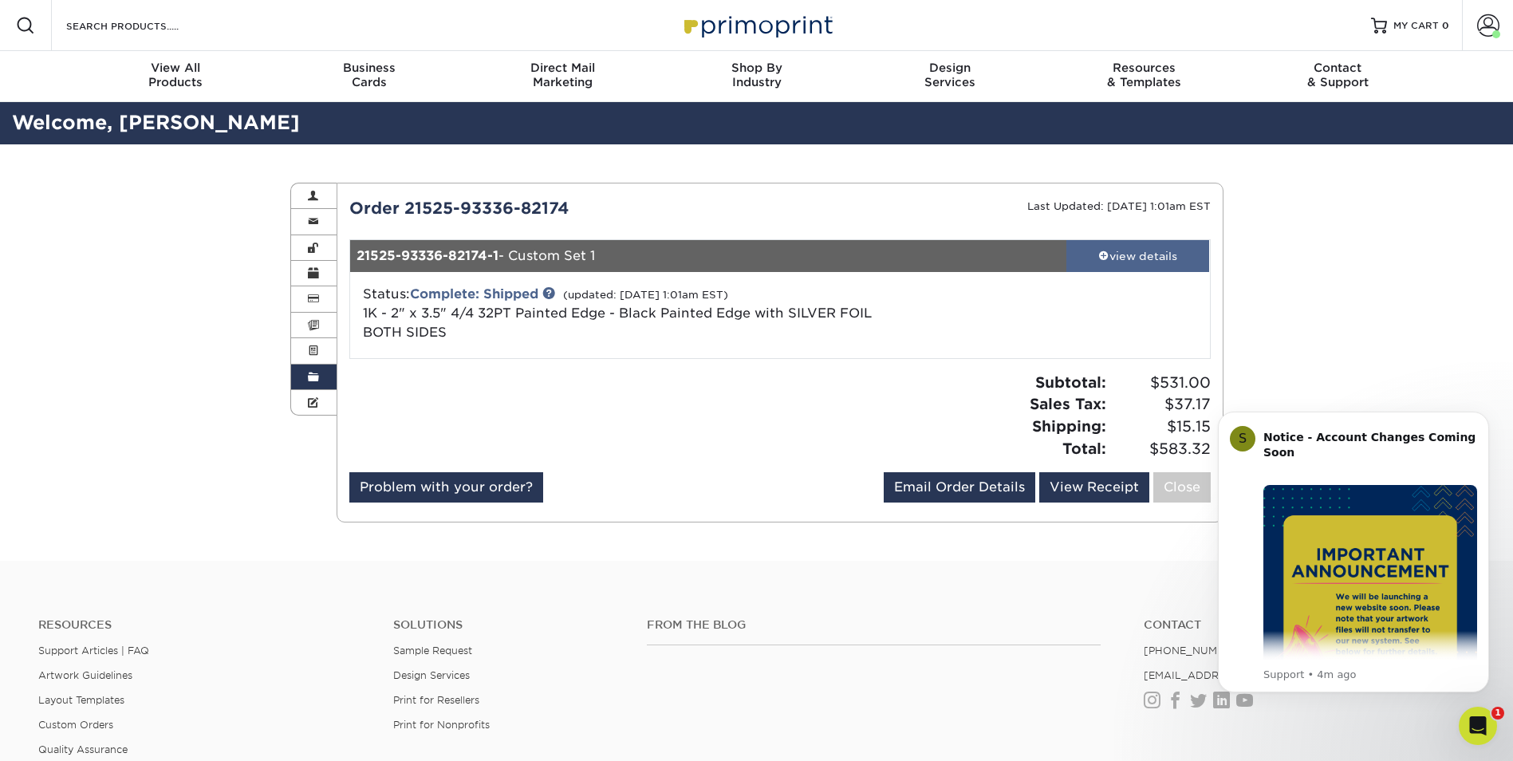
click at [1152, 263] on div "view details" at bounding box center [1138, 256] width 144 height 16
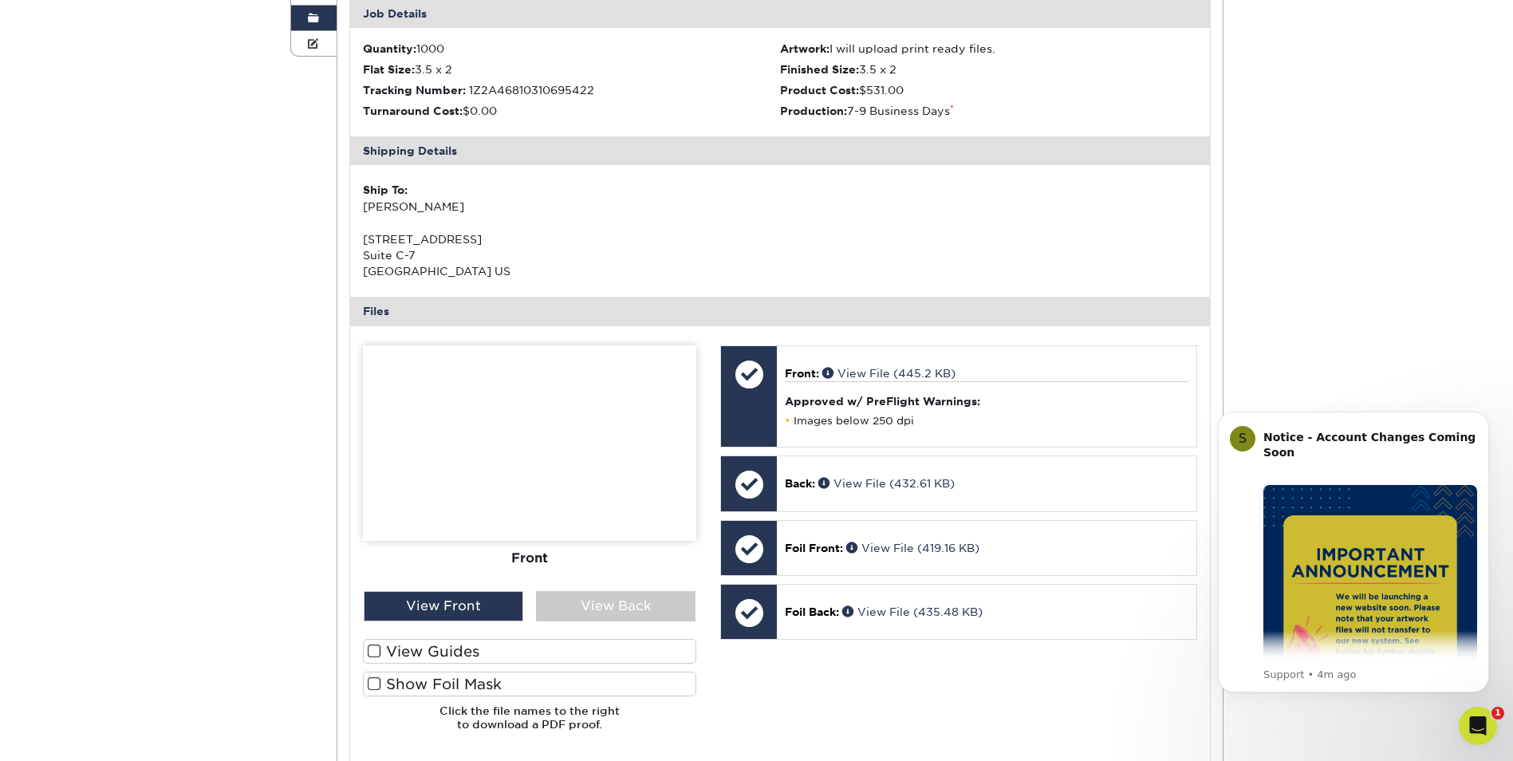
scroll to position [399, 0]
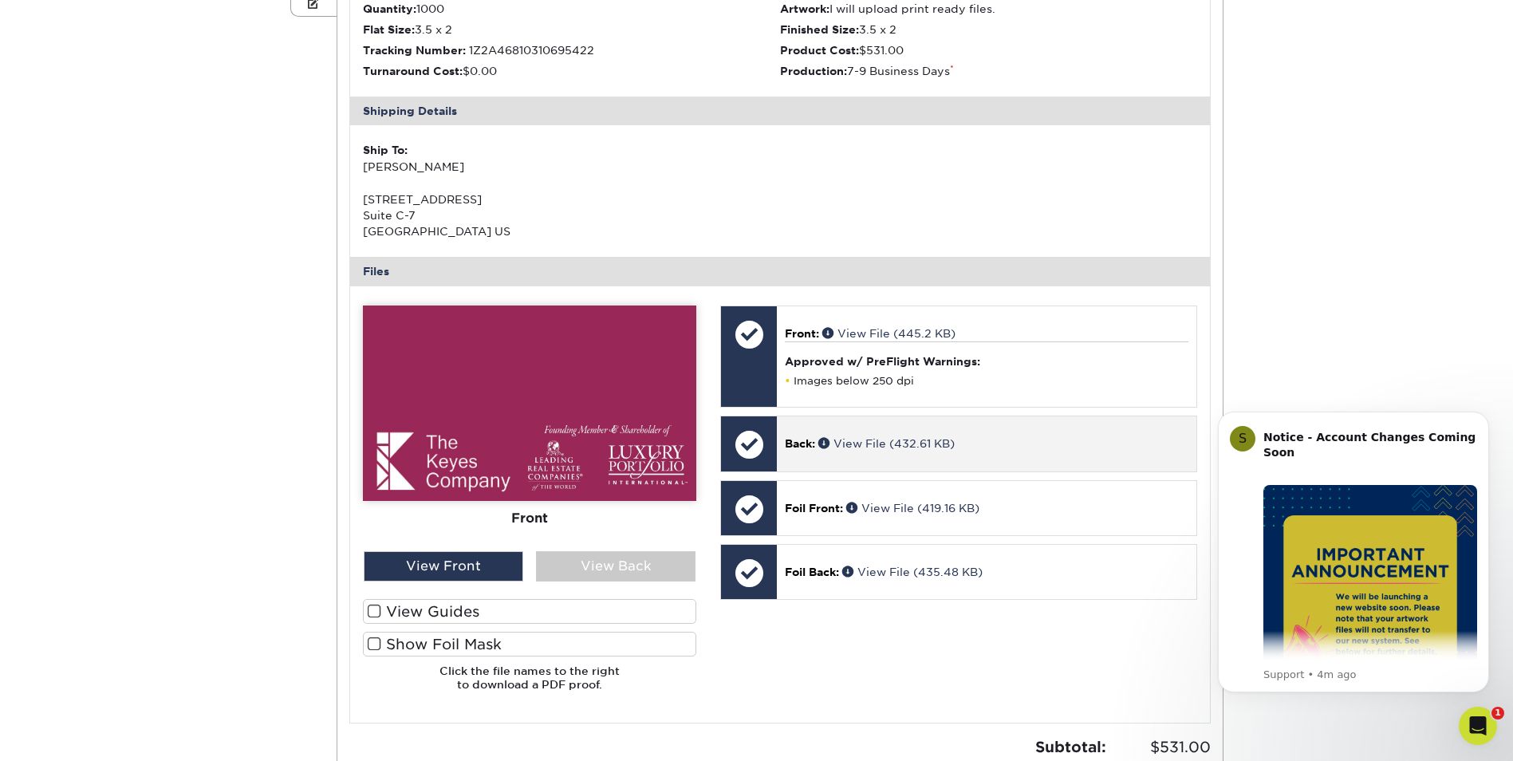
click at [896, 450] on p "Back: View File (432.61 KB)" at bounding box center [986, 444] width 403 height 16
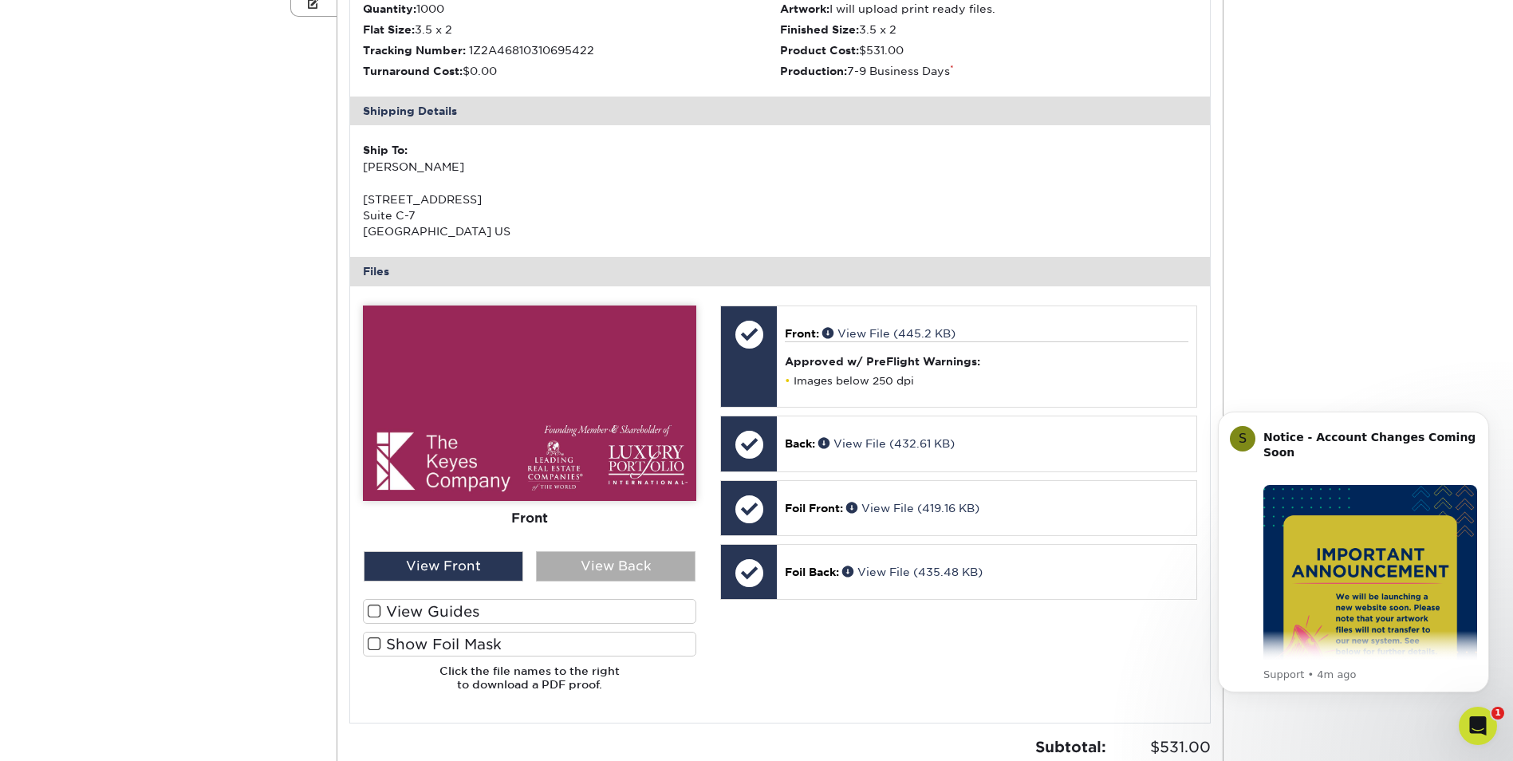
click at [634, 568] on div "View Back" at bounding box center [616, 566] width 160 height 30
